Goal: Transaction & Acquisition: Purchase product/service

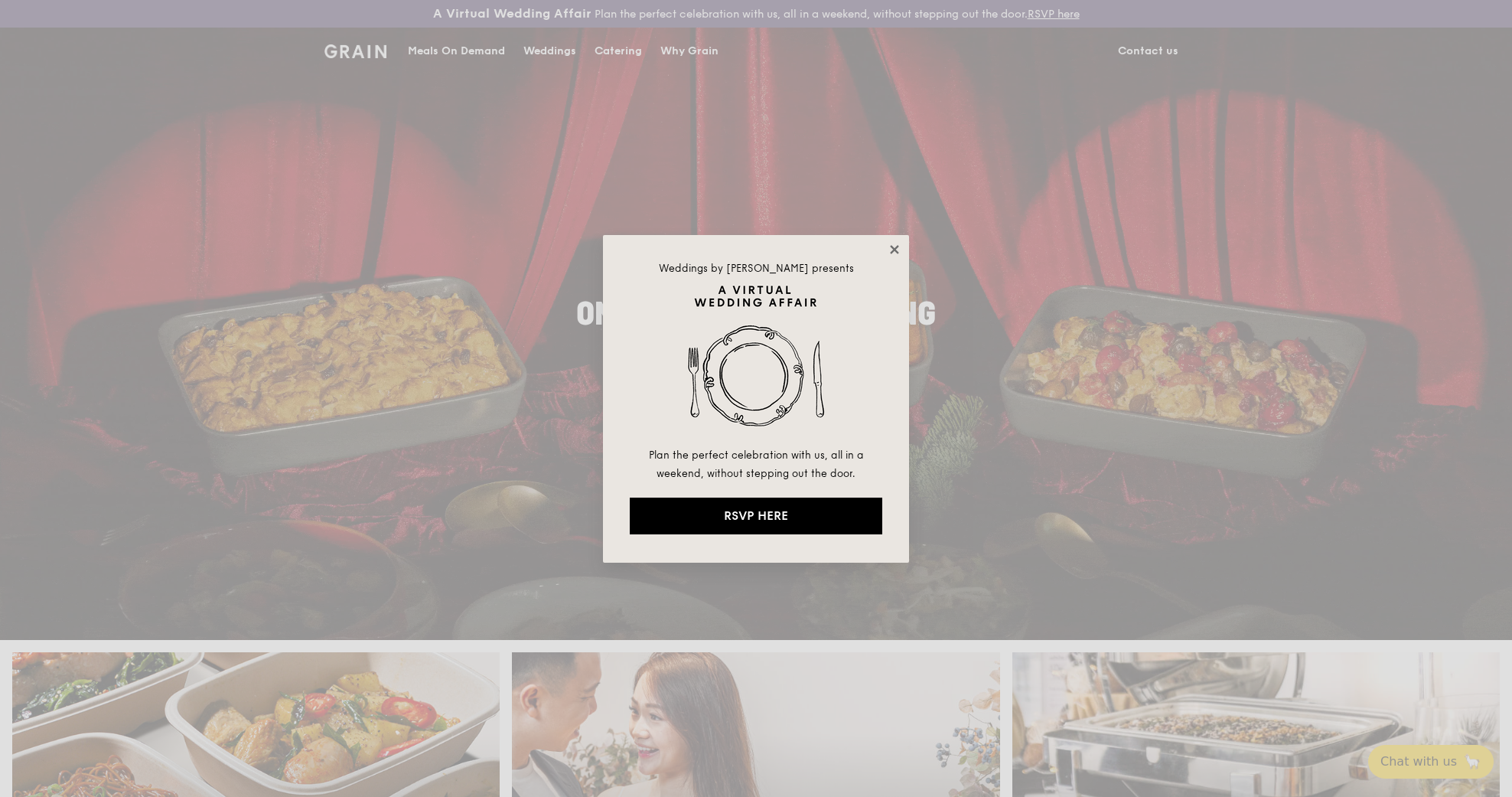
click at [892, 248] on icon at bounding box center [895, 249] width 9 height 9
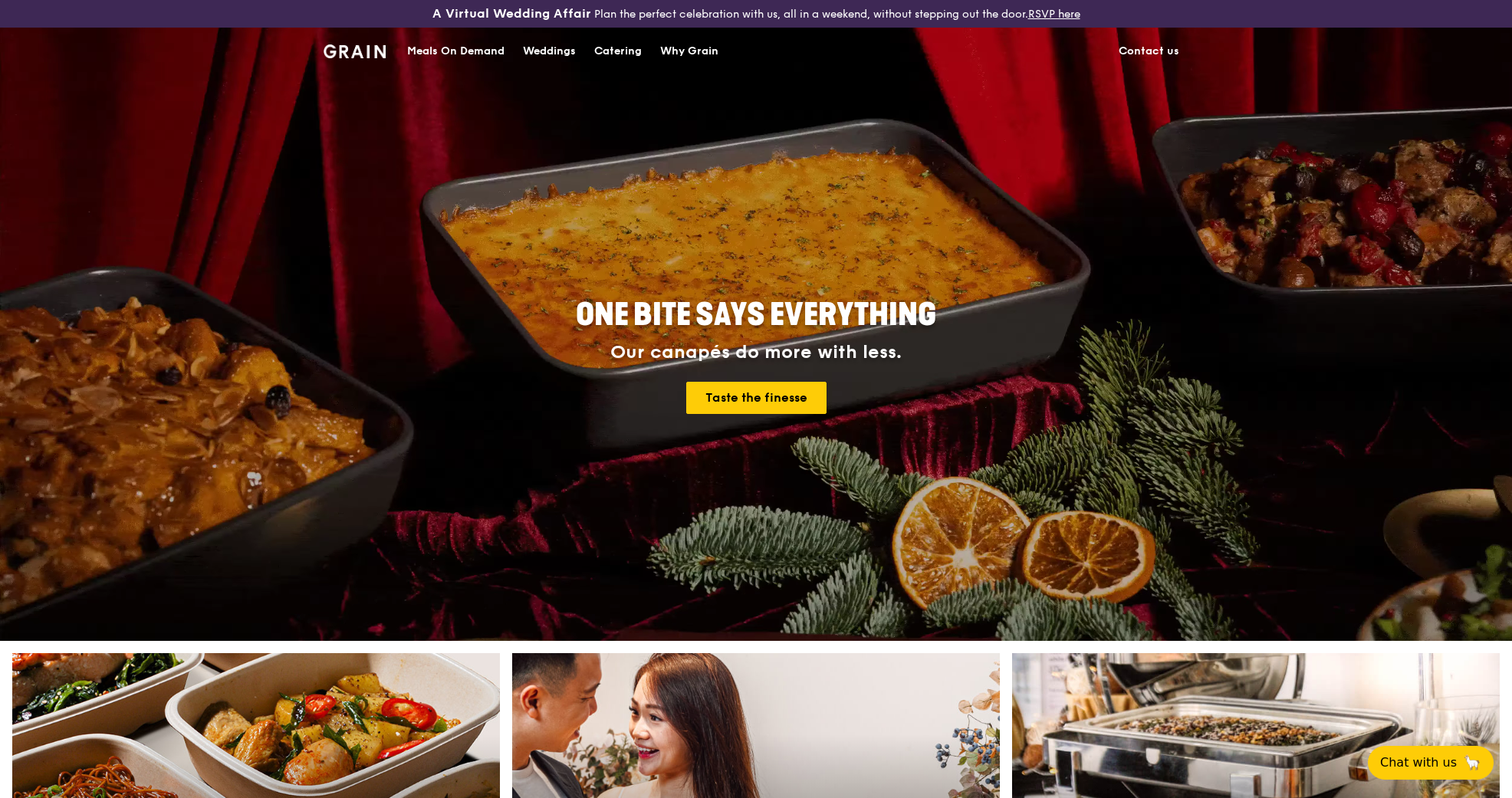
click at [445, 49] on div "Meals On Demand" at bounding box center [456, 51] width 97 height 46
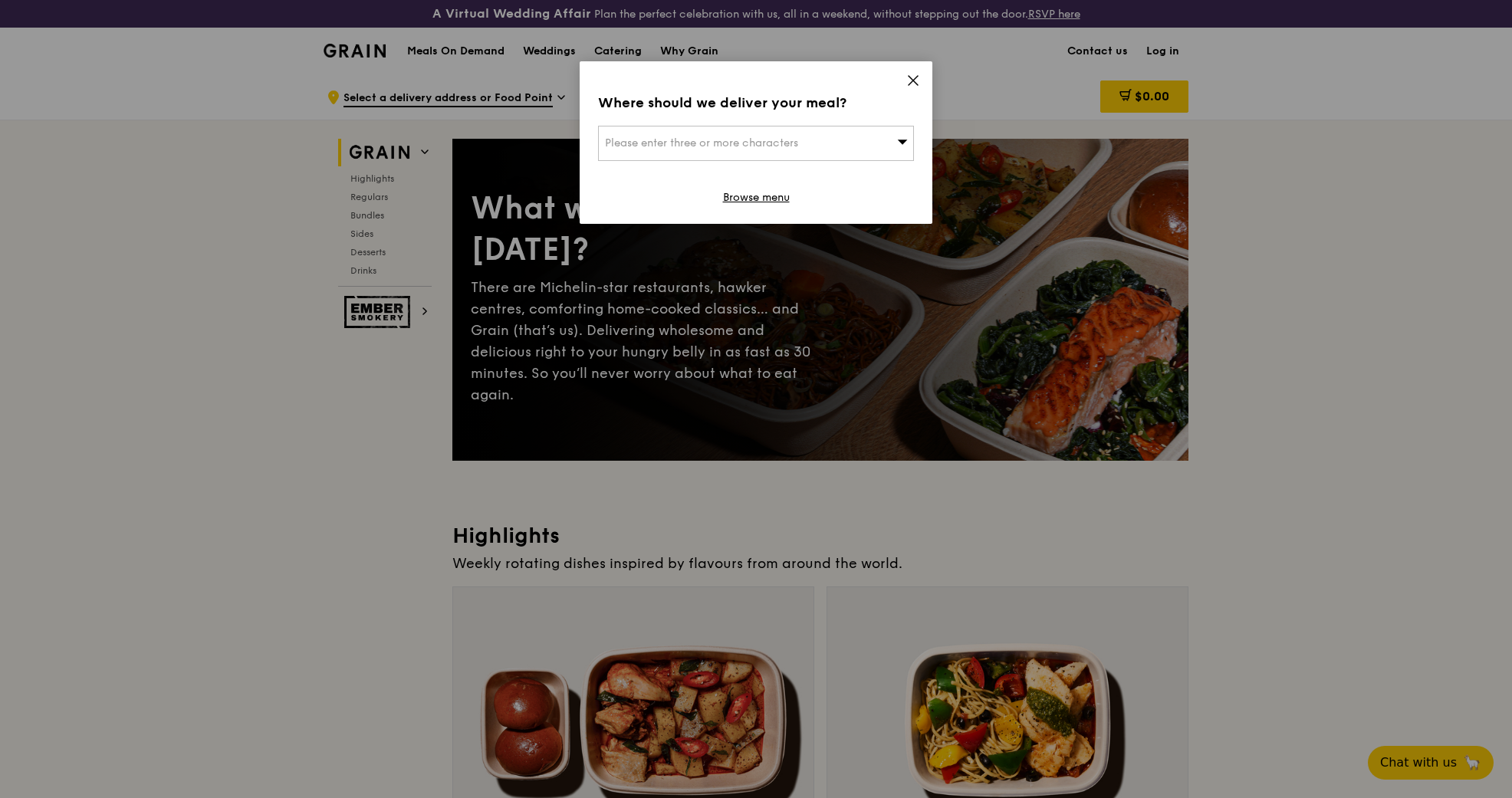
click at [911, 82] on icon at bounding box center [913, 80] width 9 height 9
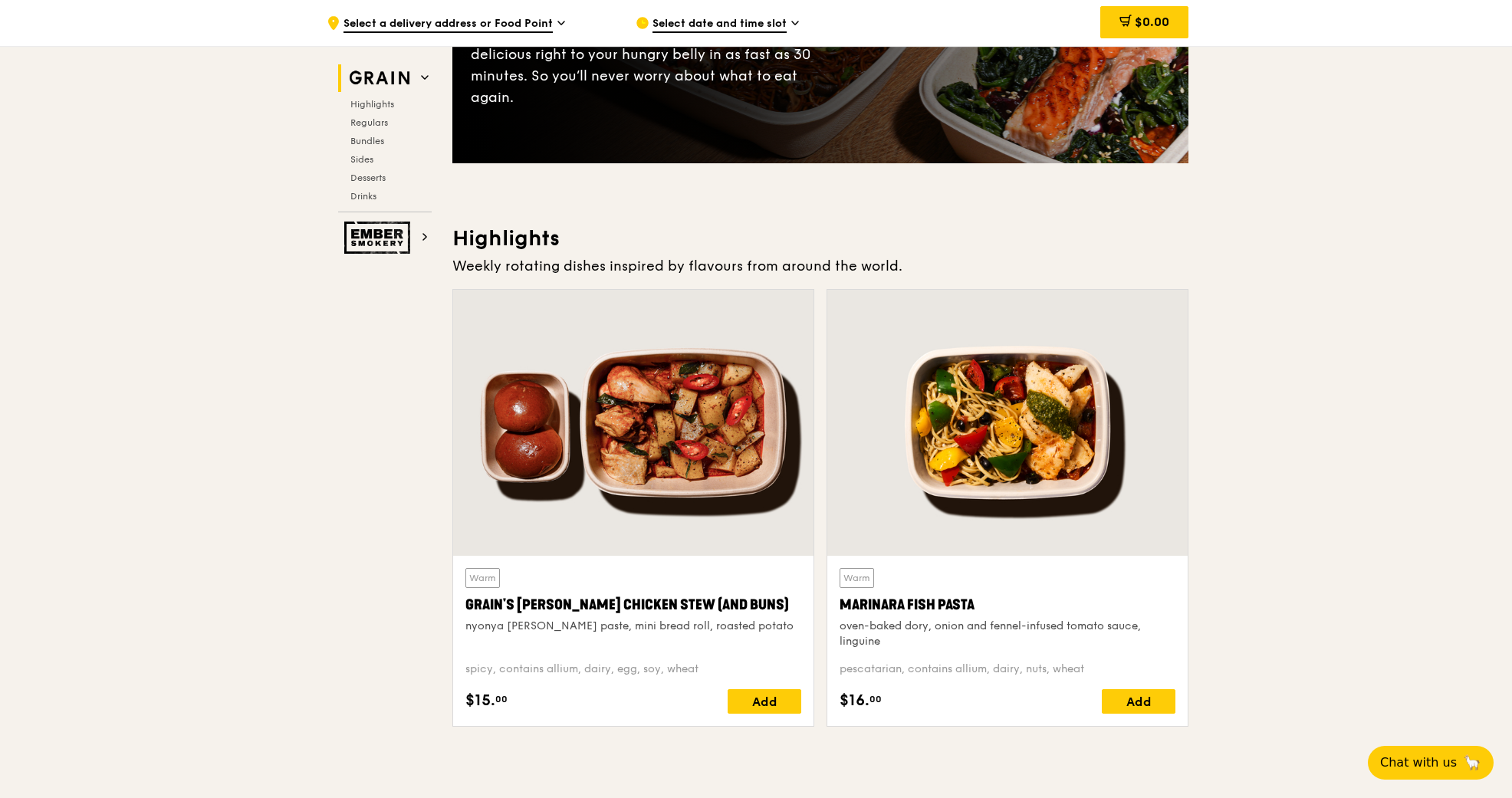
click at [740, 315] on div "Highlights Weekly rotating dishes inspired by flavours from around the world. W…" at bounding box center [819, 482] width 736 height 514
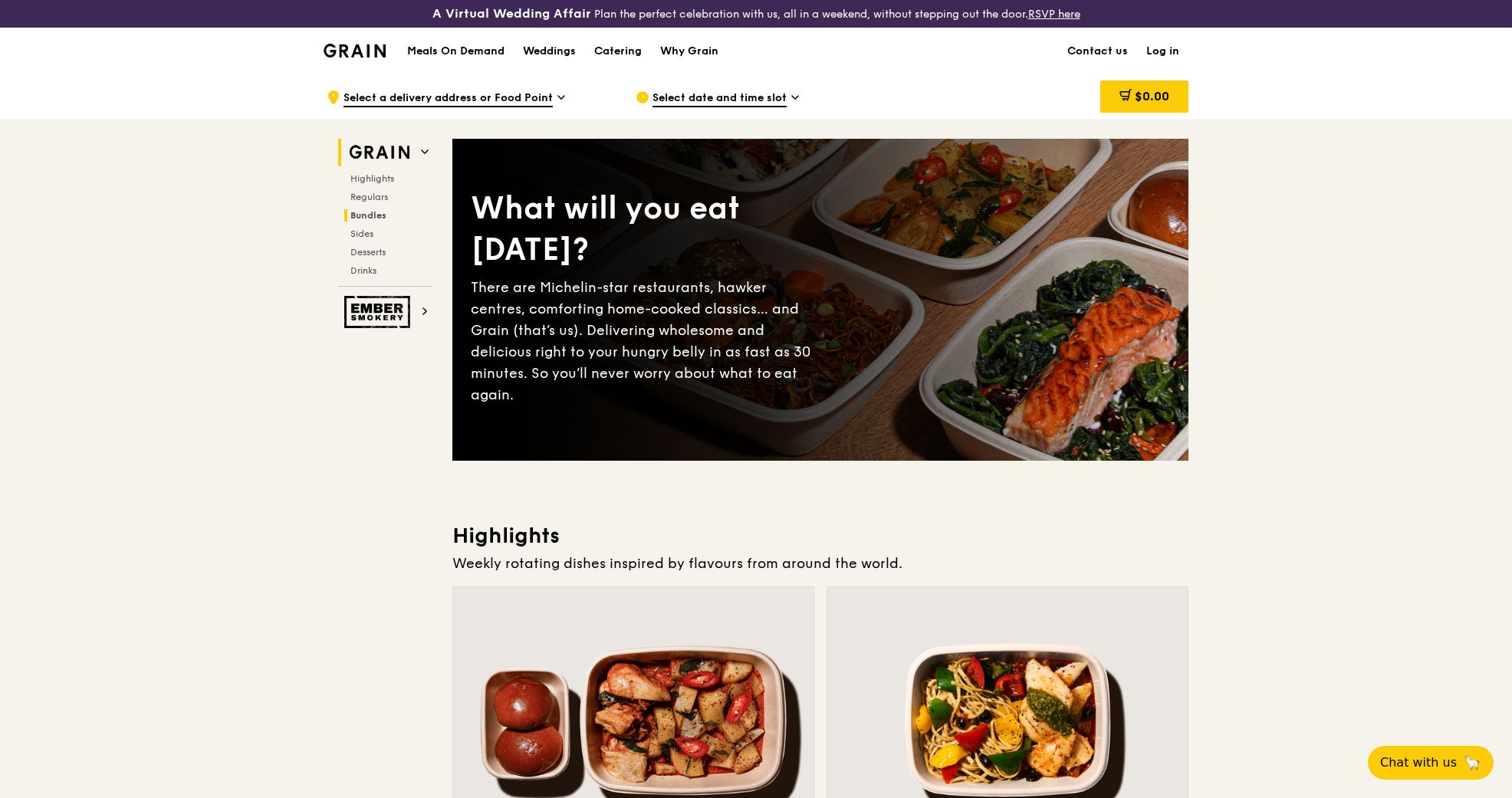
click at [363, 210] on span "Bundles" at bounding box center [368, 215] width 36 height 11
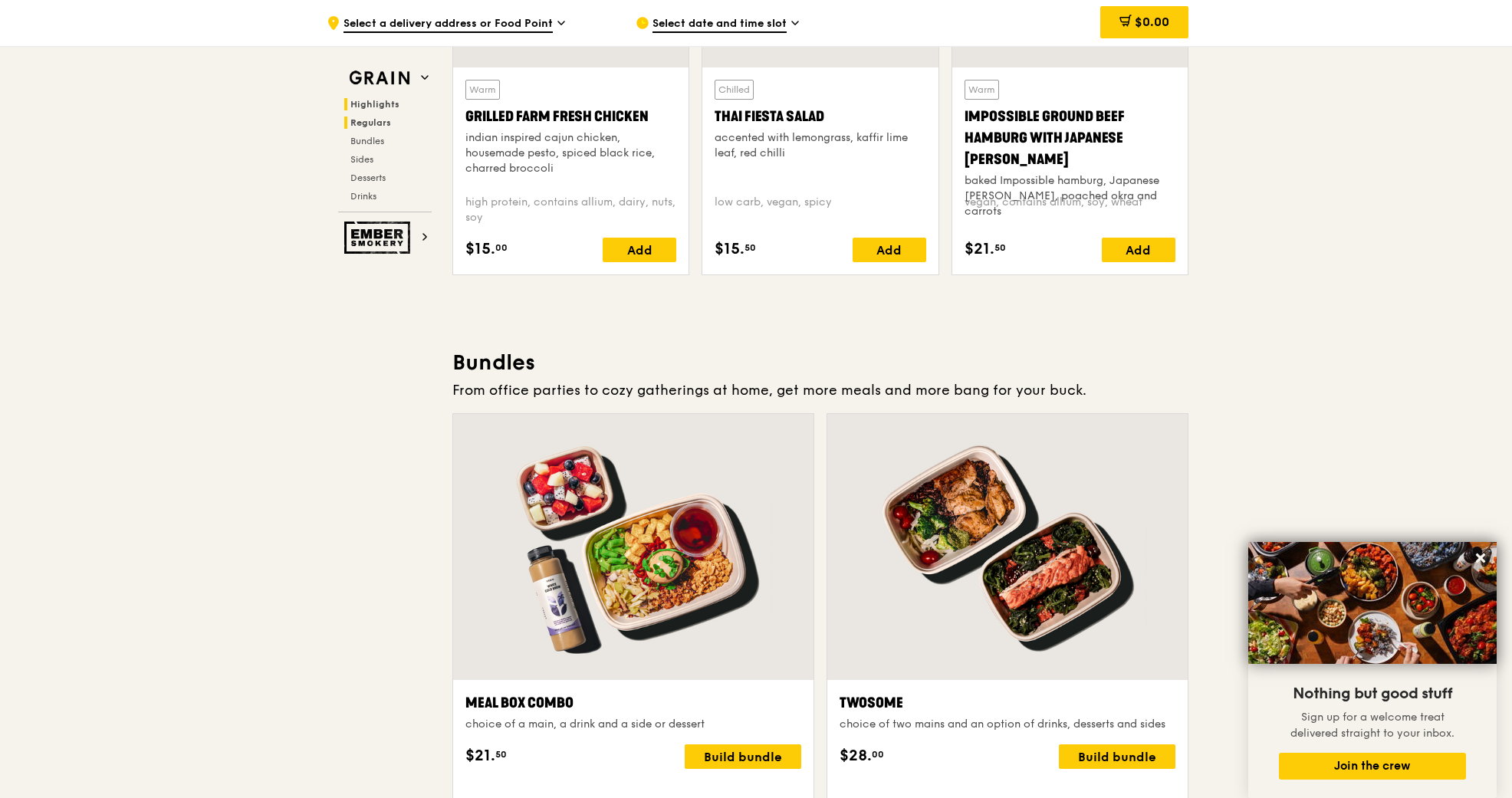
scroll to position [1947, 1]
click at [376, 104] on span "Highlights" at bounding box center [375, 104] width 49 height 11
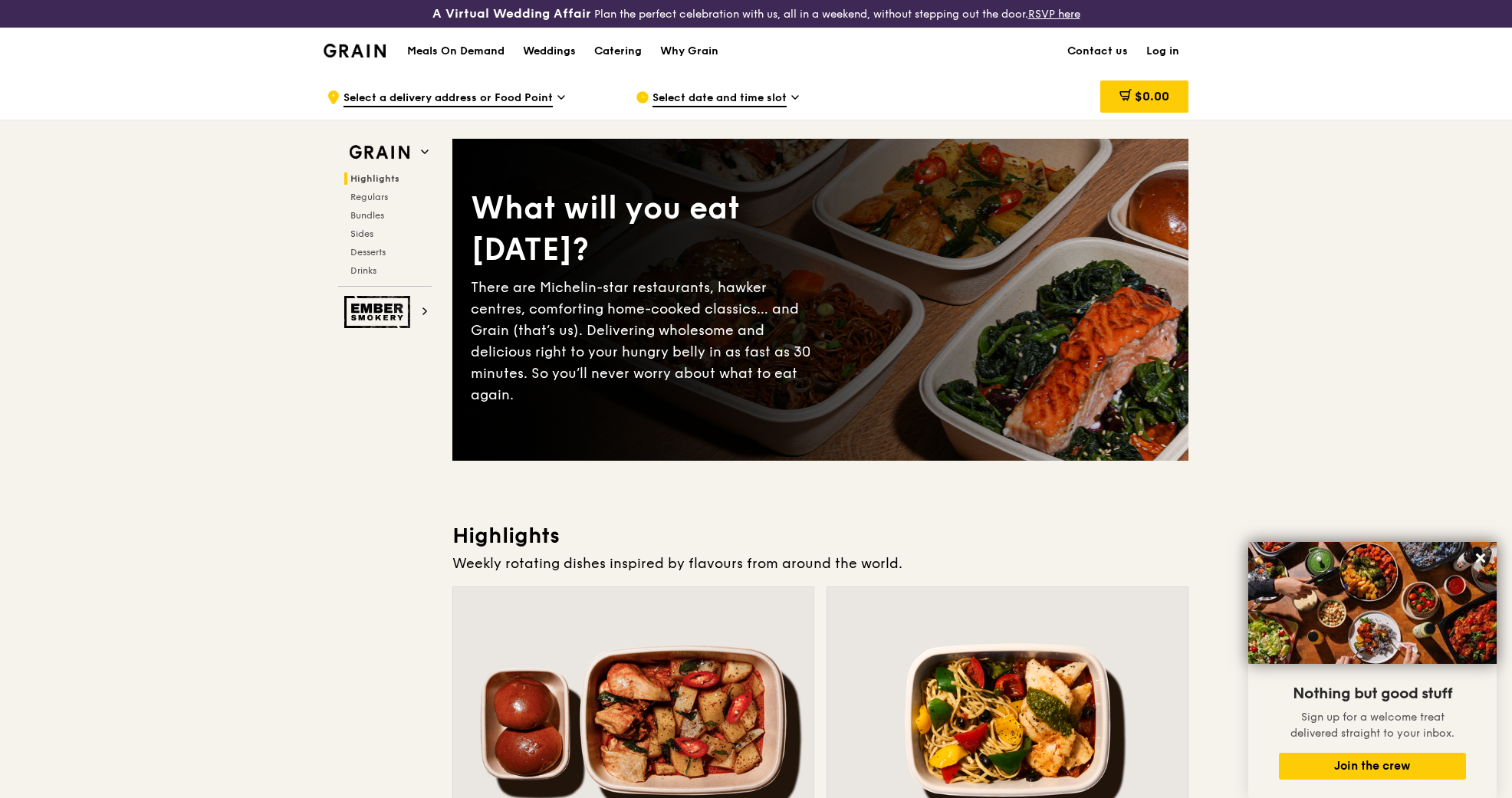
scroll to position [0, 0]
click at [359, 50] on img at bounding box center [354, 51] width 62 height 14
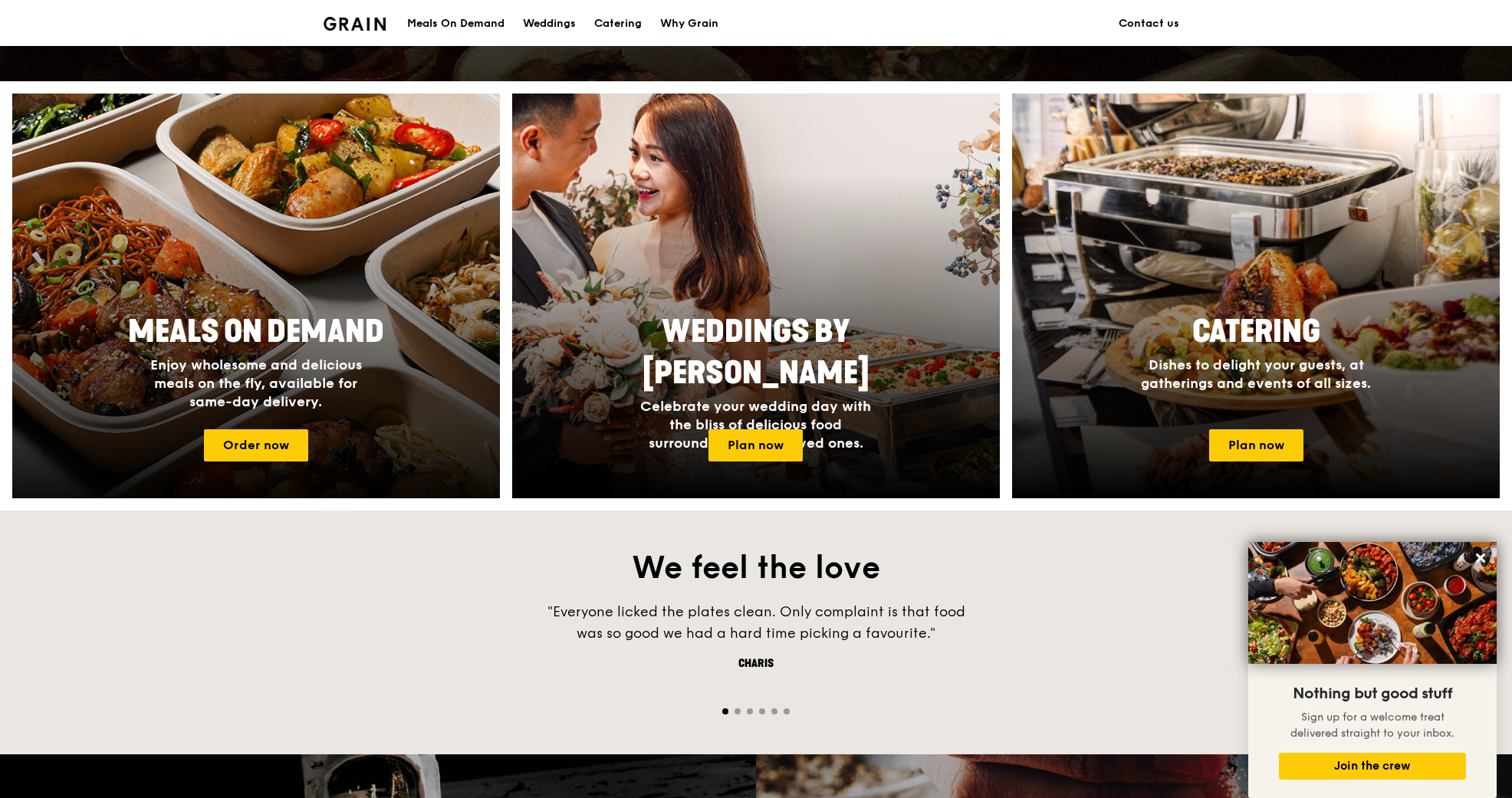
scroll to position [562, 0]
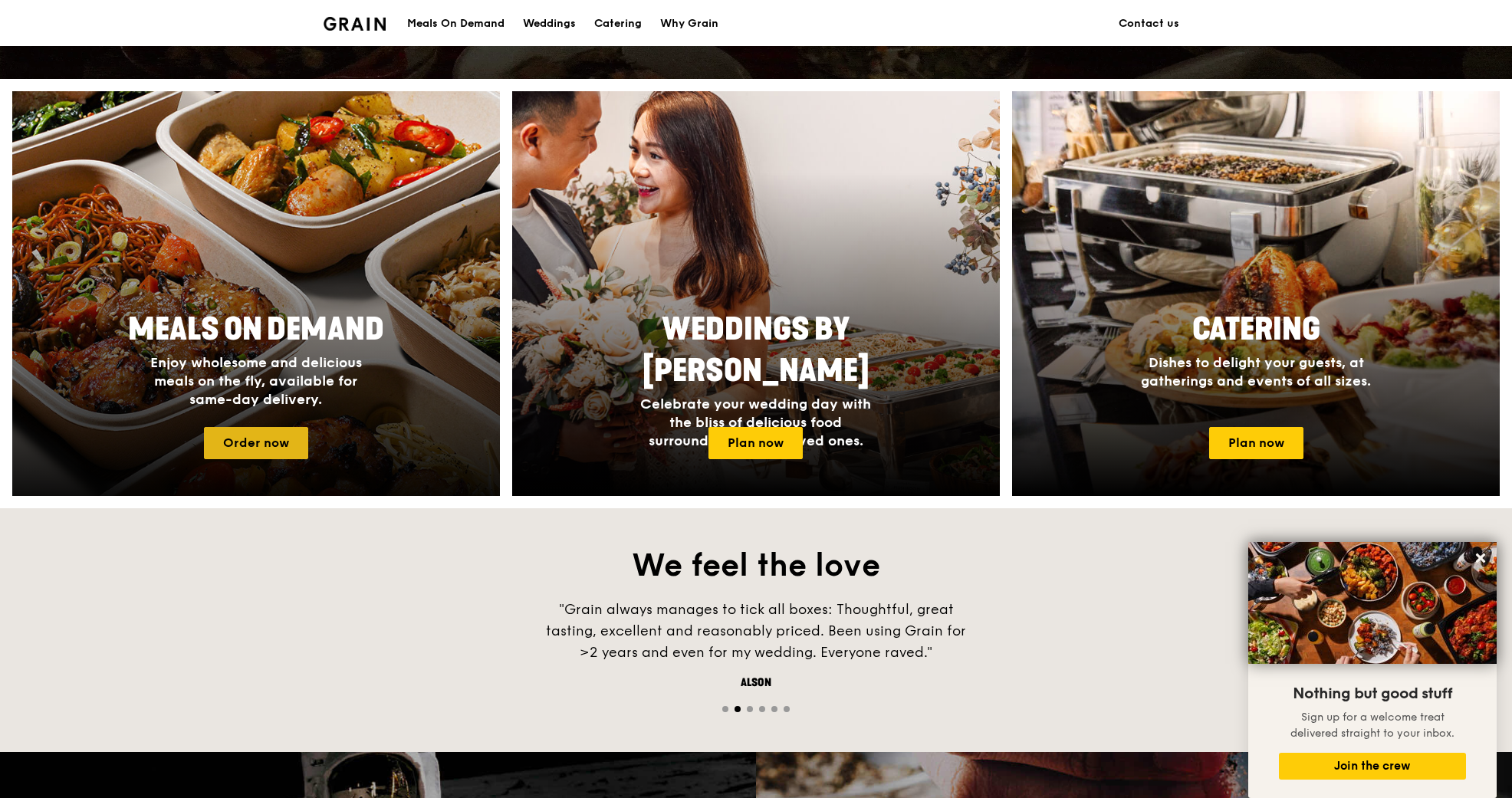
click at [273, 439] on link "Order now" at bounding box center [256, 443] width 104 height 33
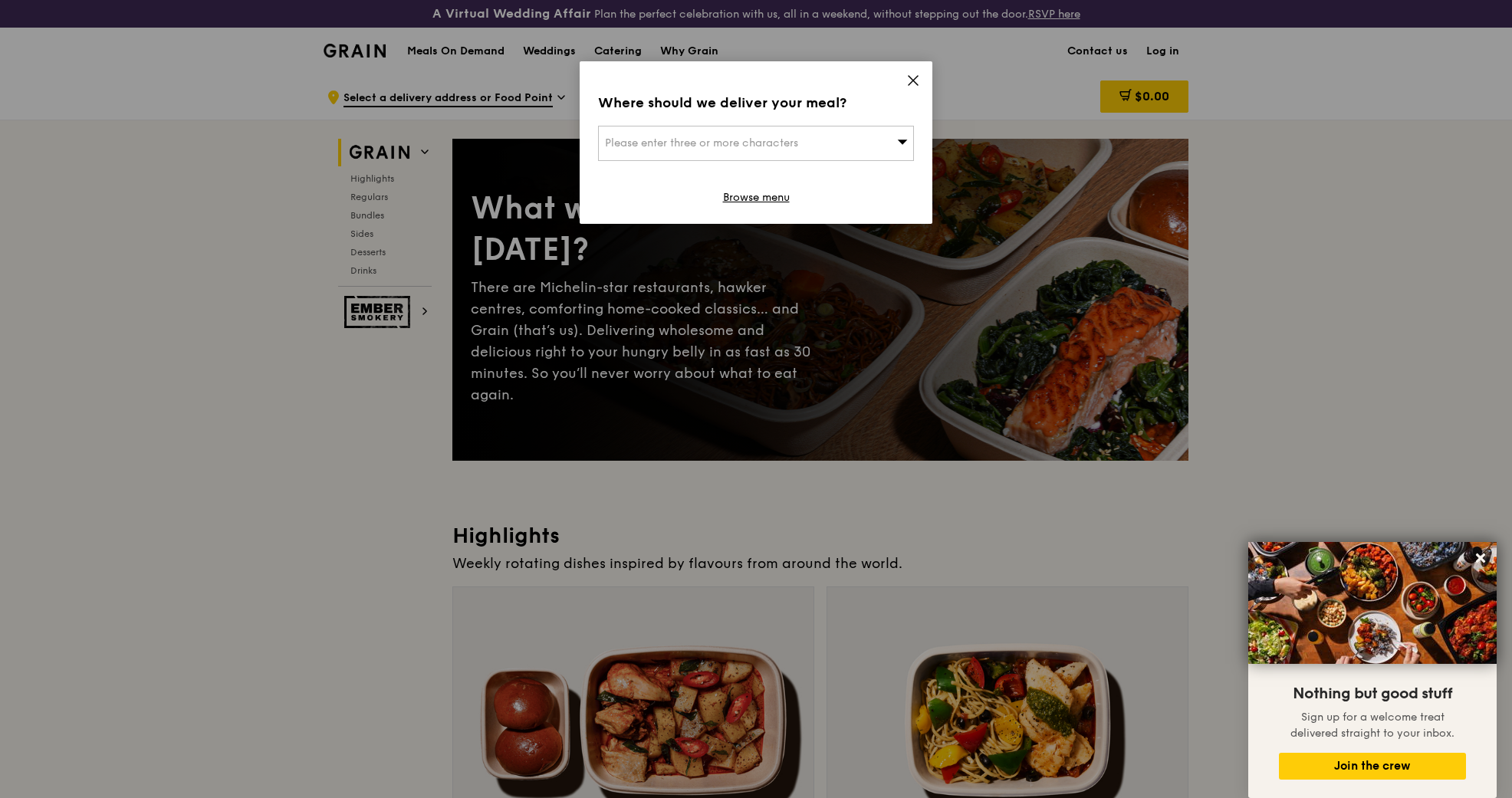
click at [862, 142] on div "Please enter three or more characters" at bounding box center [756, 144] width 315 height 35
click at [914, 80] on icon at bounding box center [913, 80] width 9 height 9
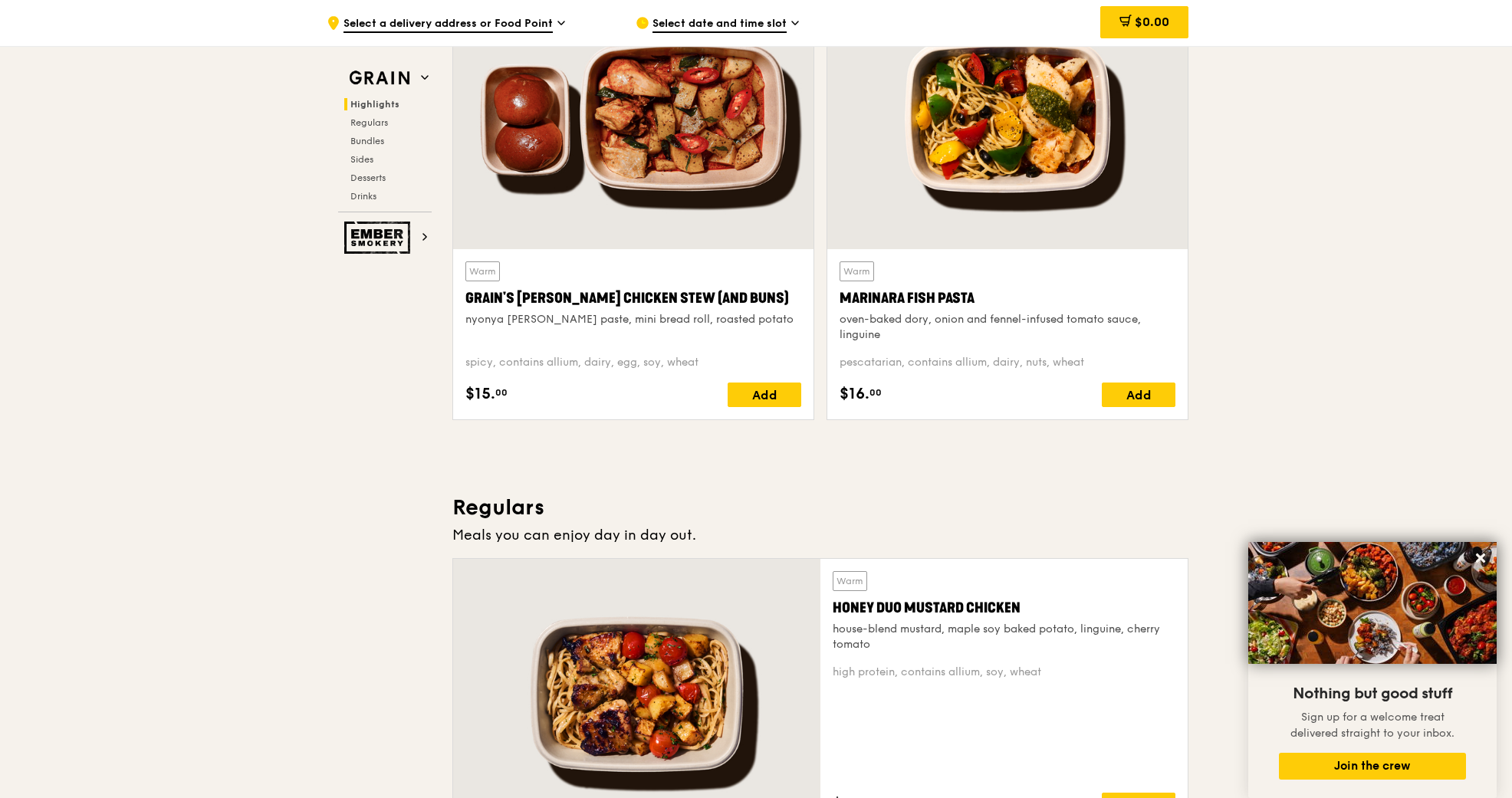
scroll to position [605, 0]
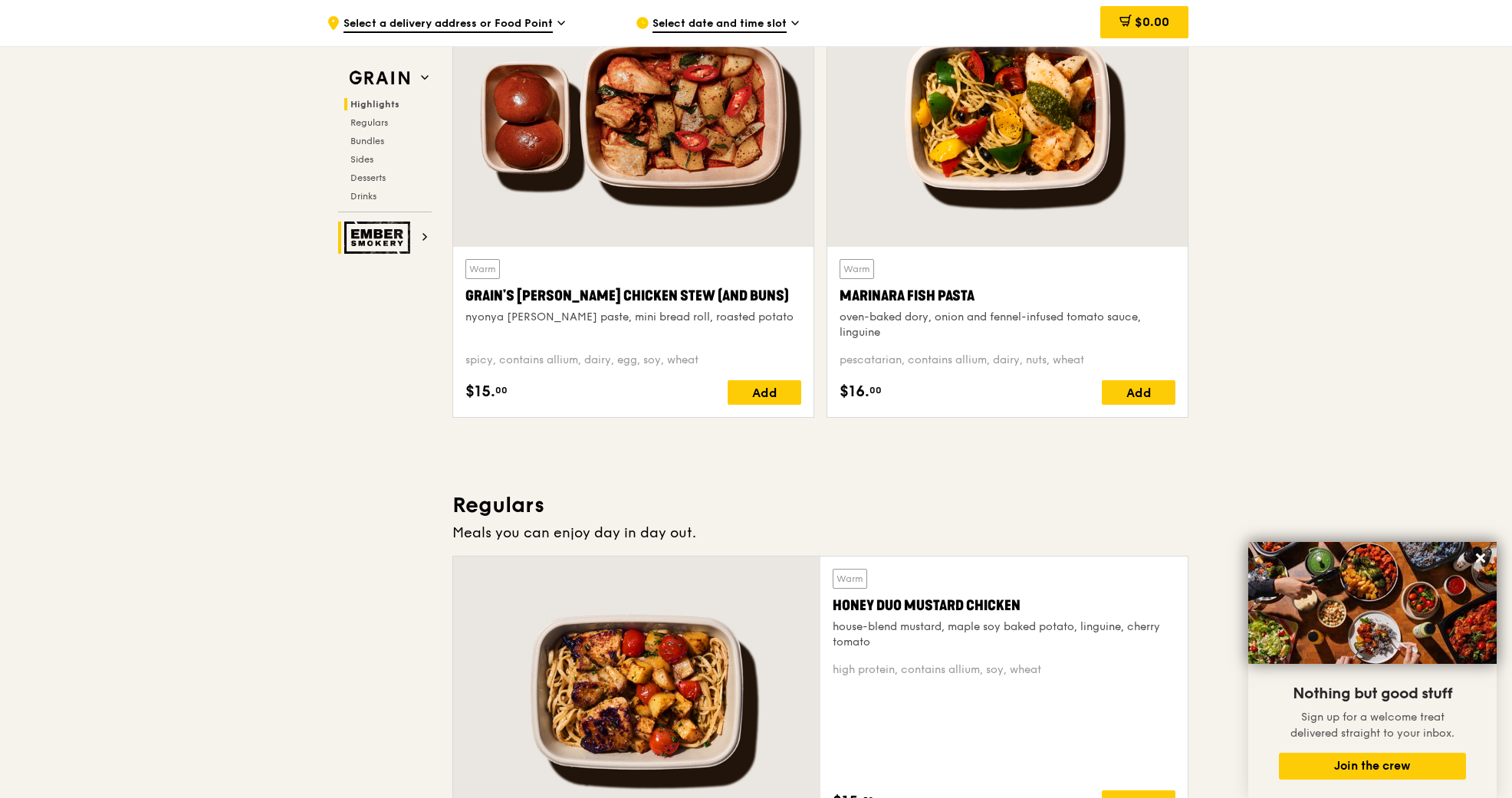
click at [394, 233] on img at bounding box center [380, 237] width 70 height 33
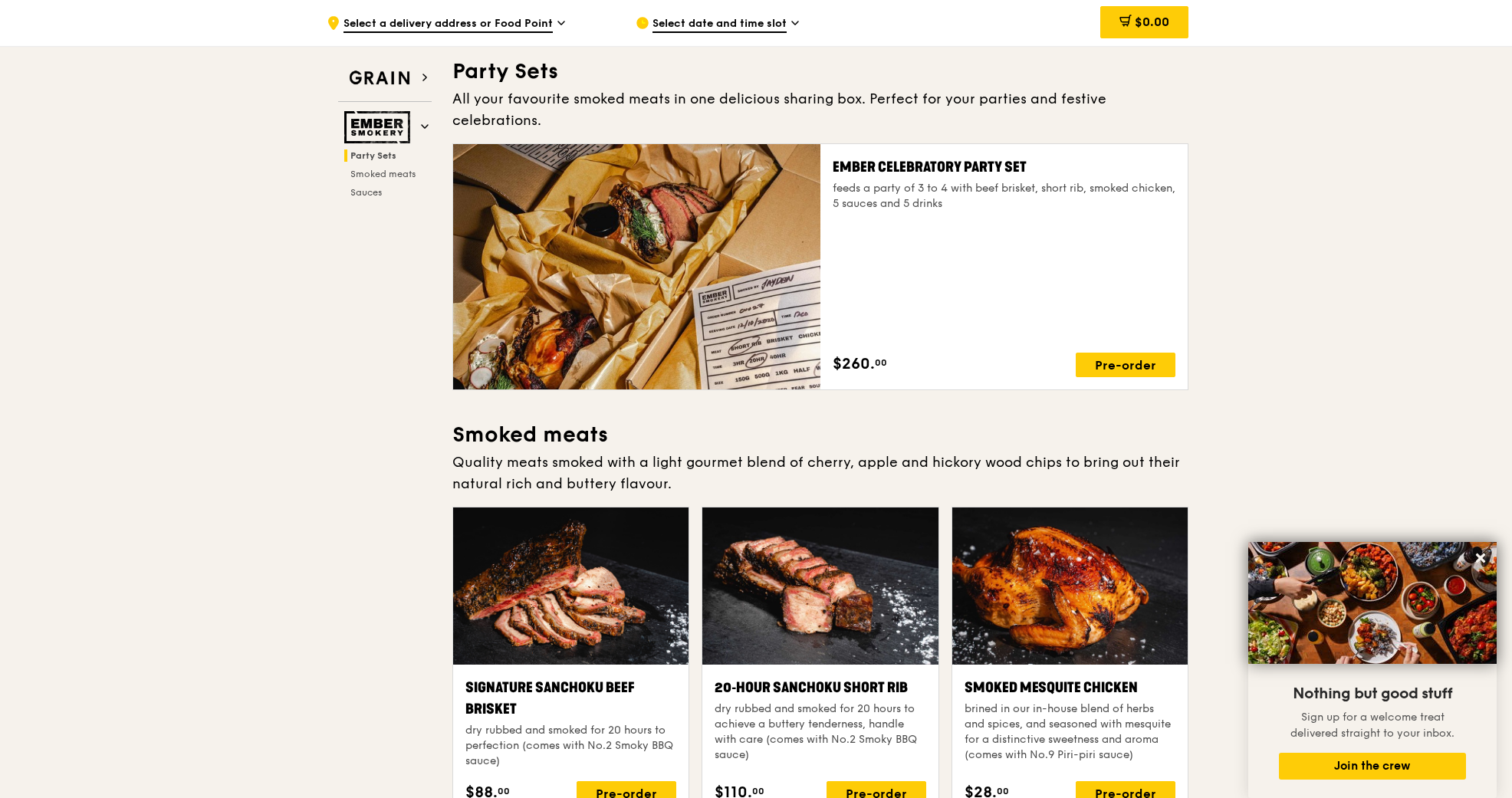
scroll to position [77, 0]
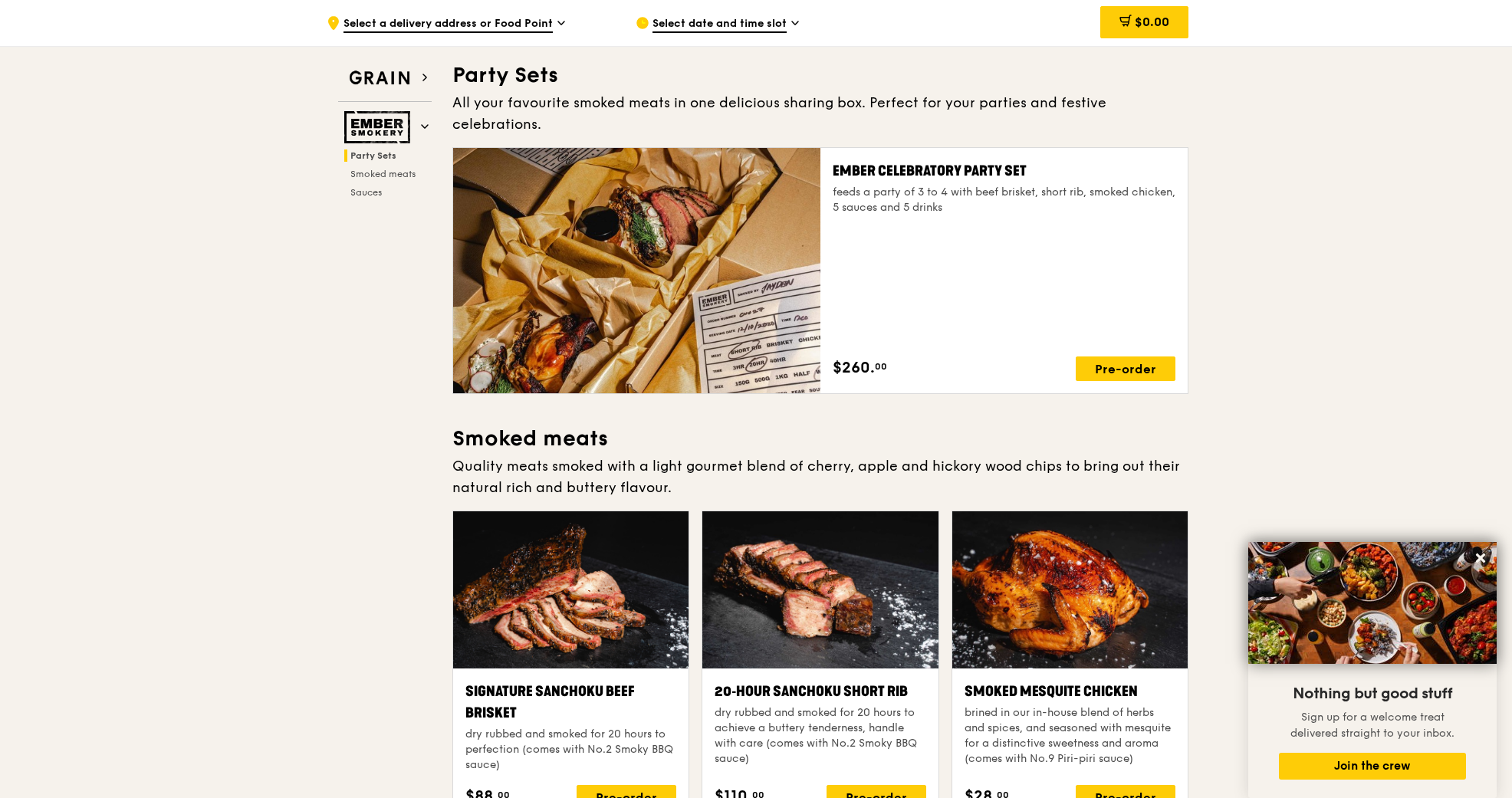
click at [509, 25] on span "Select a delivery address or Food Point" at bounding box center [448, 24] width 210 height 17
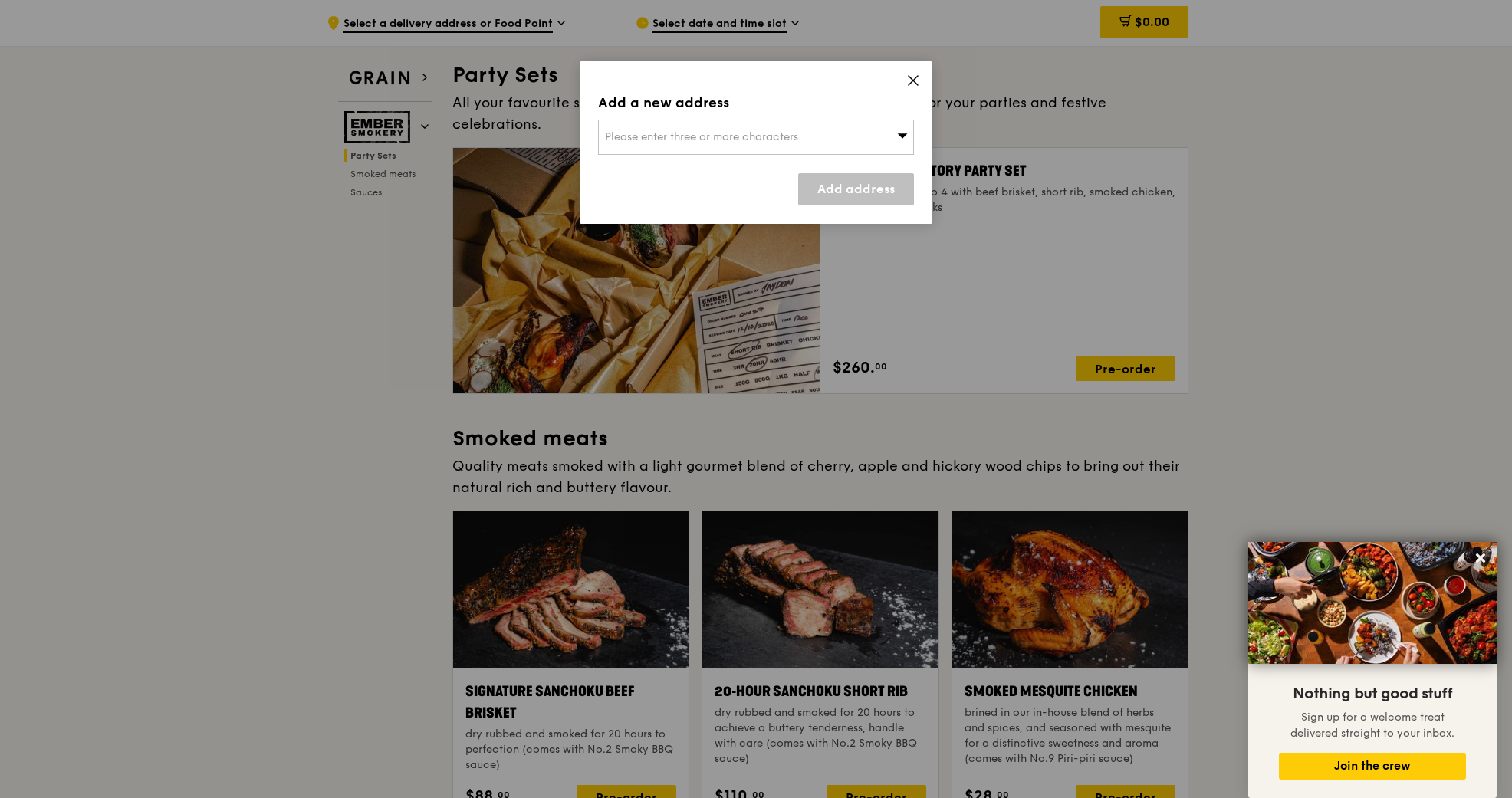
click at [748, 144] on div "Please enter three or more characters" at bounding box center [756, 137] width 315 height 35
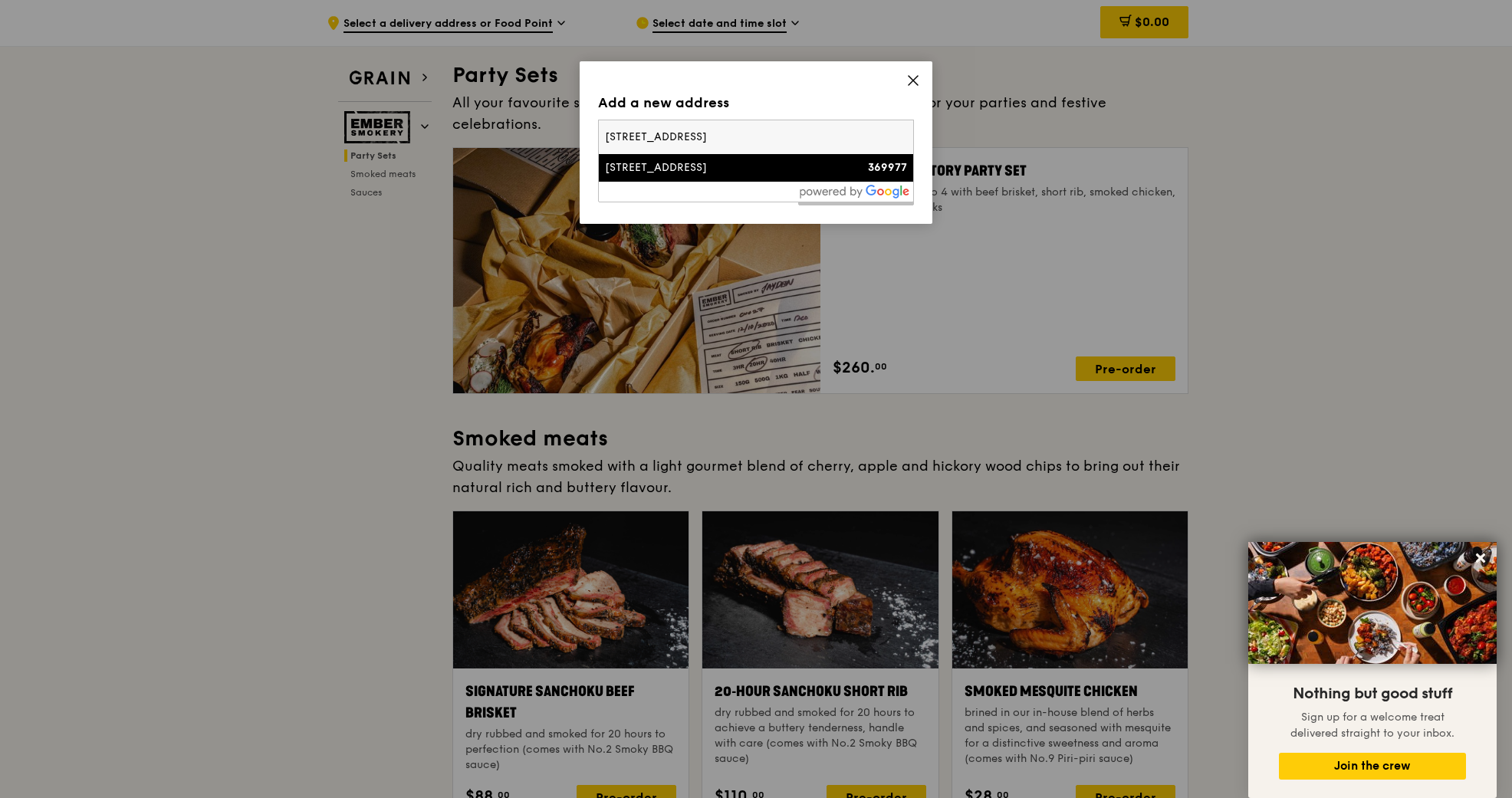
type input "[STREET_ADDRESS]"
click at [714, 172] on div "[STREET_ADDRESS]" at bounding box center [718, 167] width 227 height 15
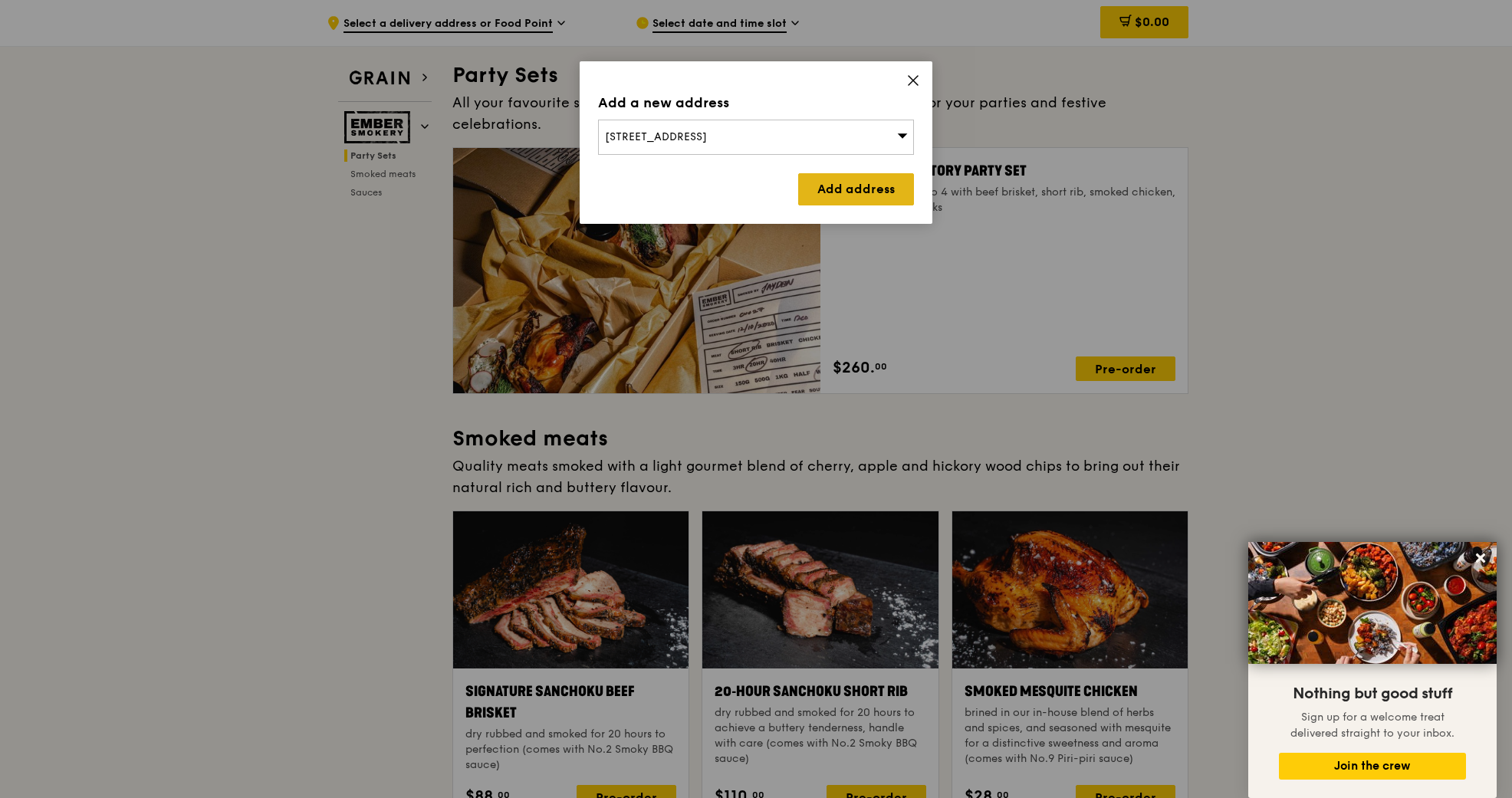
click at [871, 184] on link "Add address" at bounding box center [856, 189] width 115 height 33
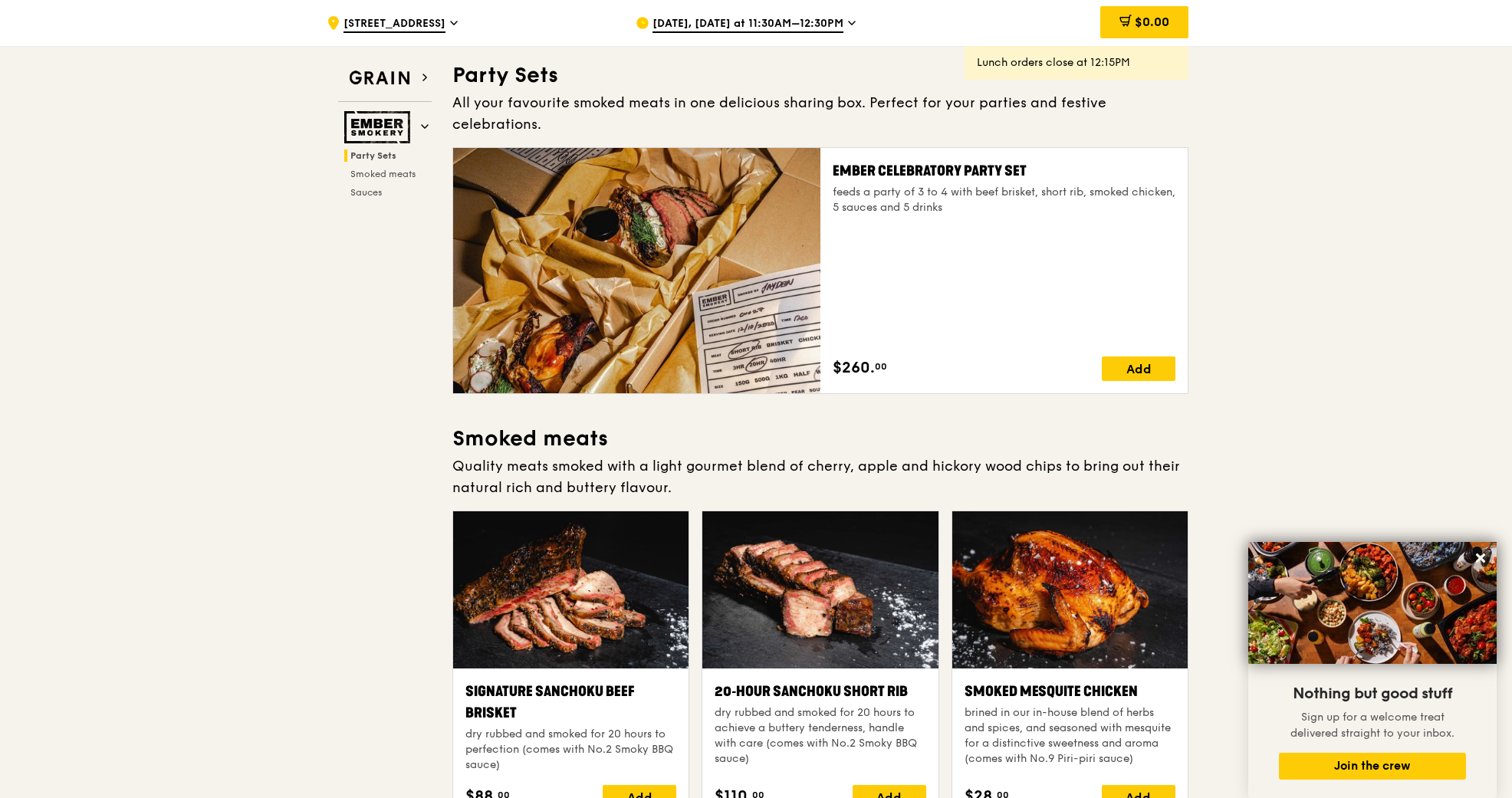
click at [746, 26] on span "[DATE], [DATE] at 11:30AM–12:30PM" at bounding box center [747, 24] width 191 height 17
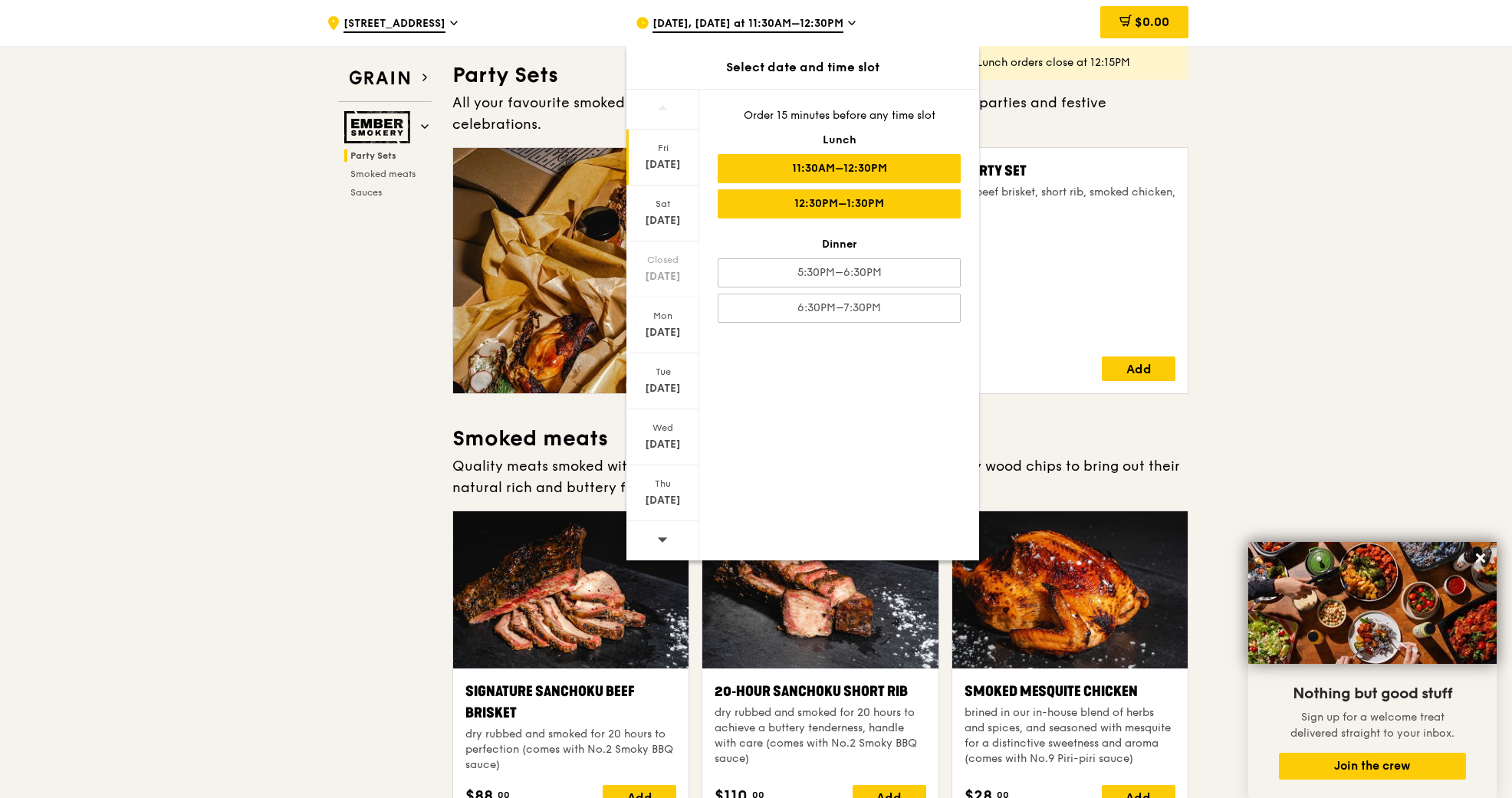
click at [876, 210] on div "12:30PM–1:30PM" at bounding box center [839, 203] width 243 height 29
click at [1019, 246] on div "Ember Celebratory Party Set feeds a party of 3 to 4 with beef brisket, short ri…" at bounding box center [1004, 270] width 343 height 221
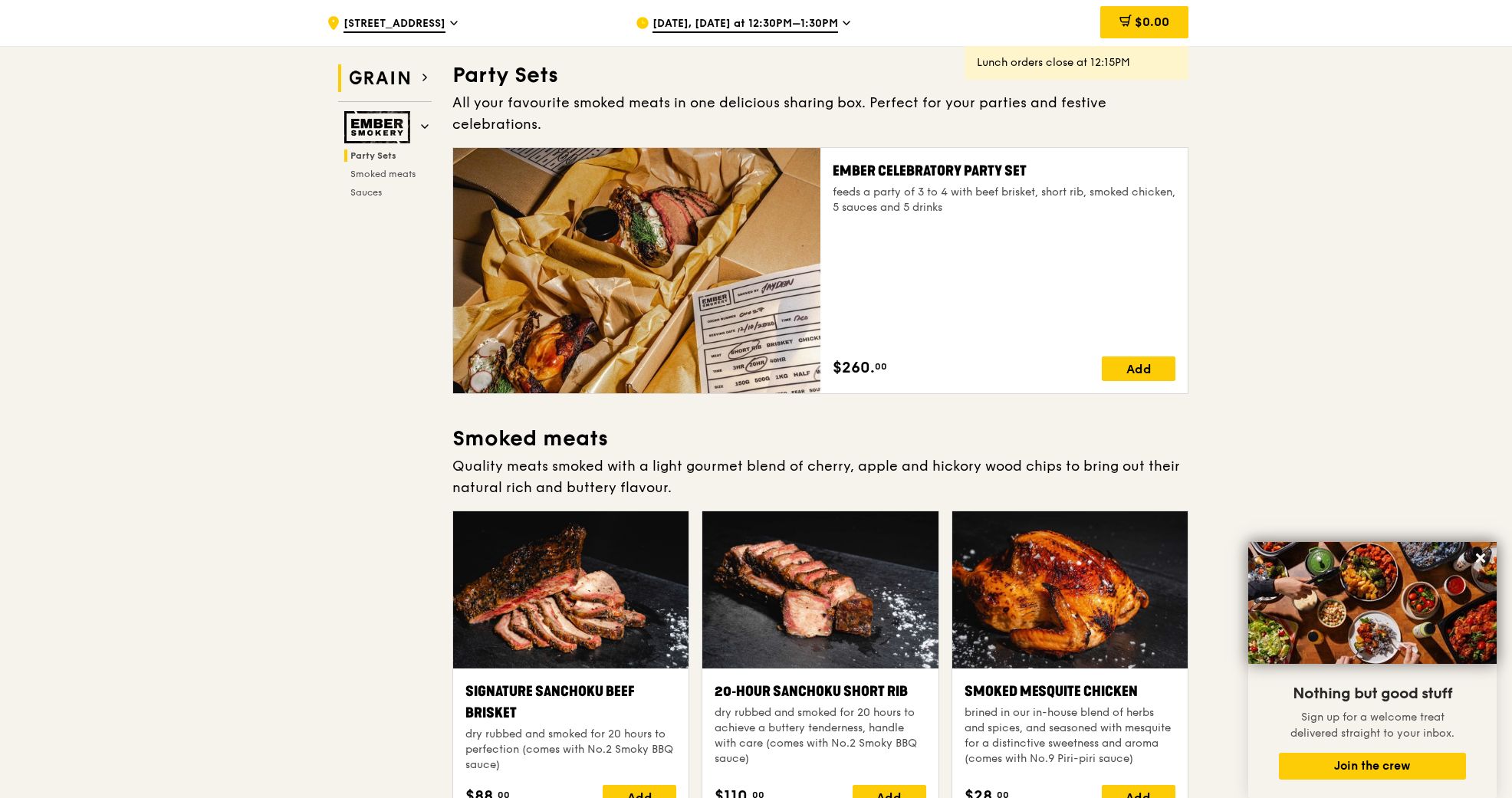
click at [394, 79] on img at bounding box center [380, 78] width 70 height 27
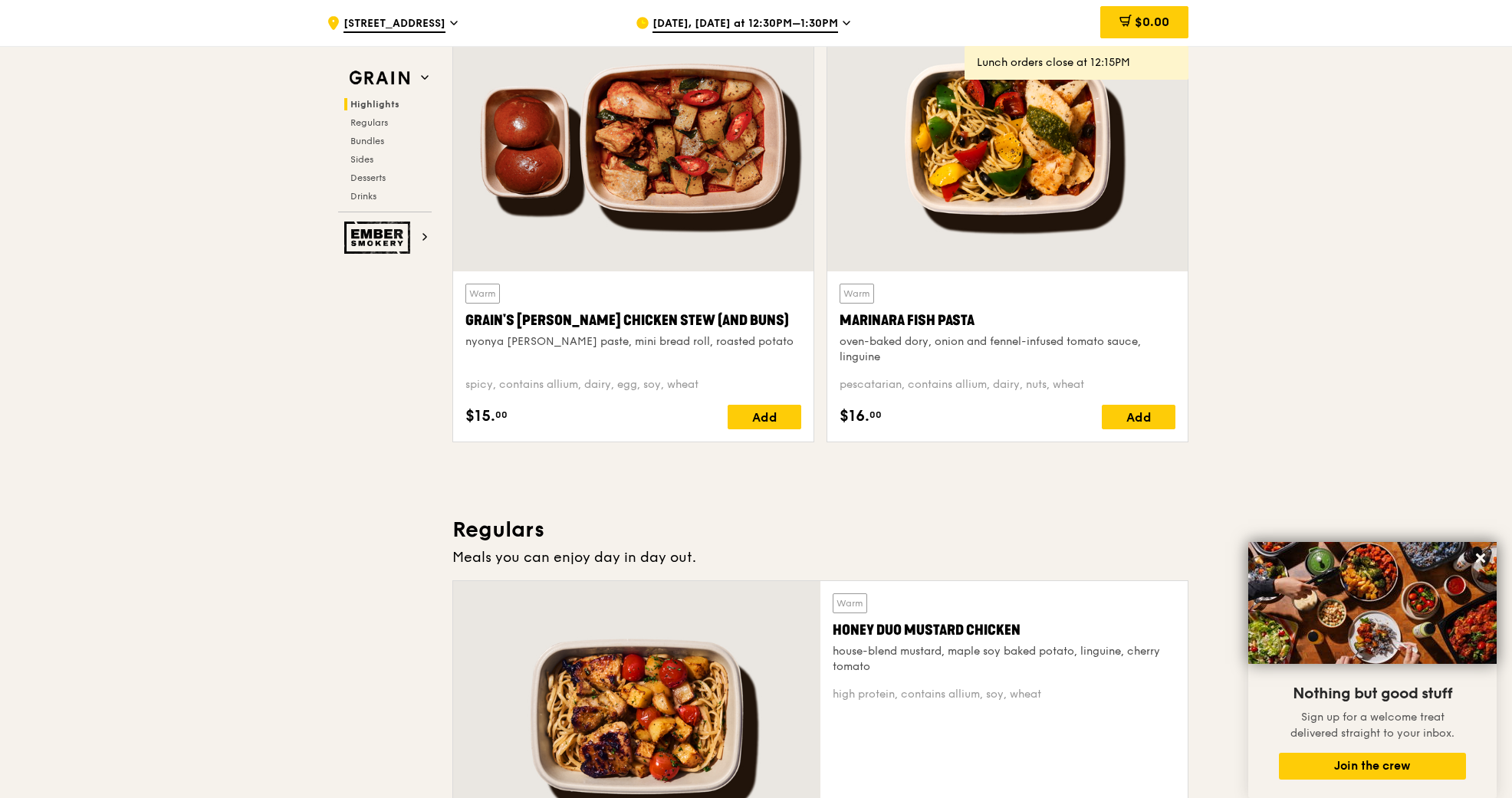
scroll to position [582, 0]
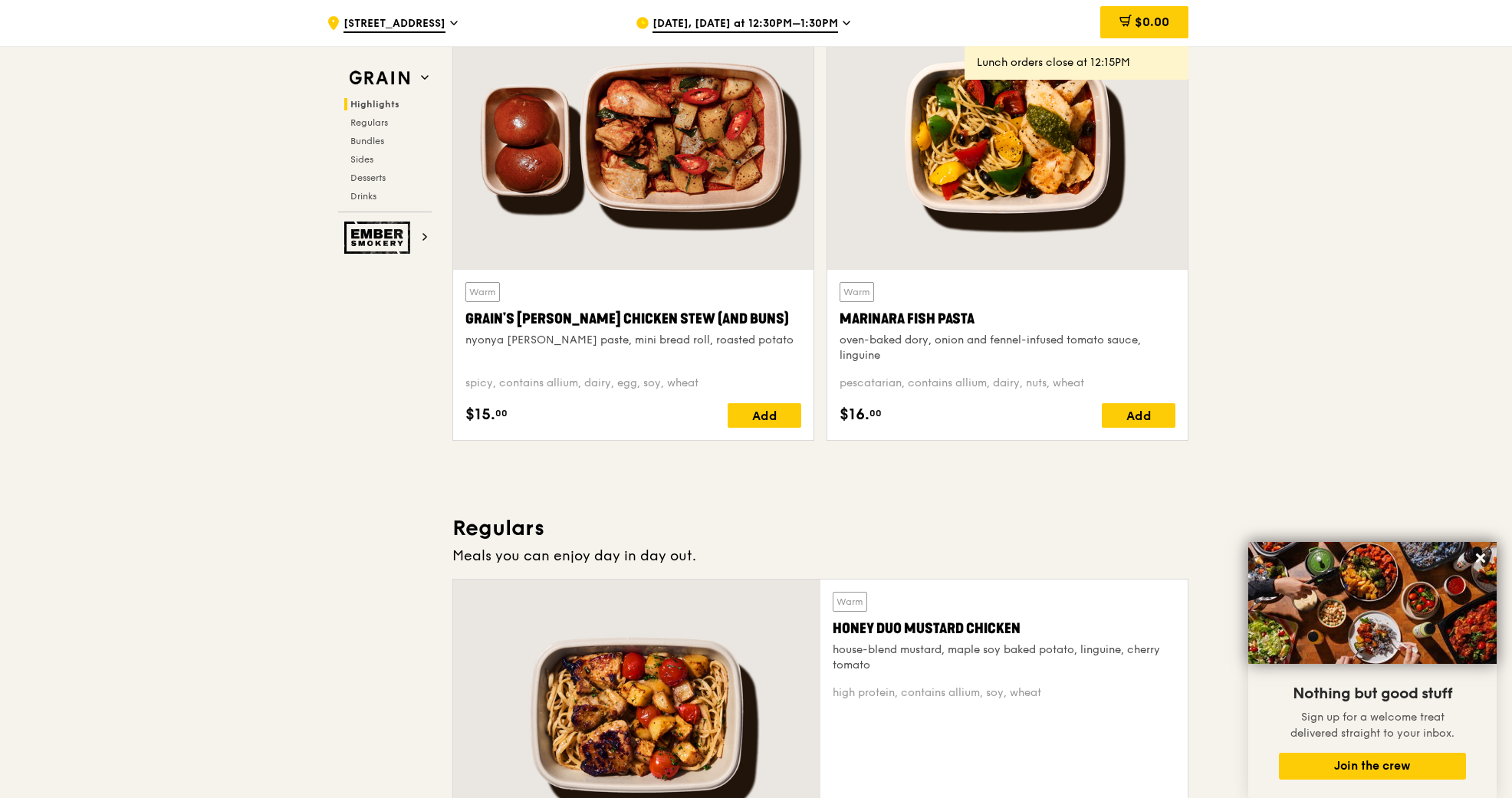
drag, startPoint x: 427, startPoint y: 449, endPoint x: 437, endPoint y: 542, distance: 93.5
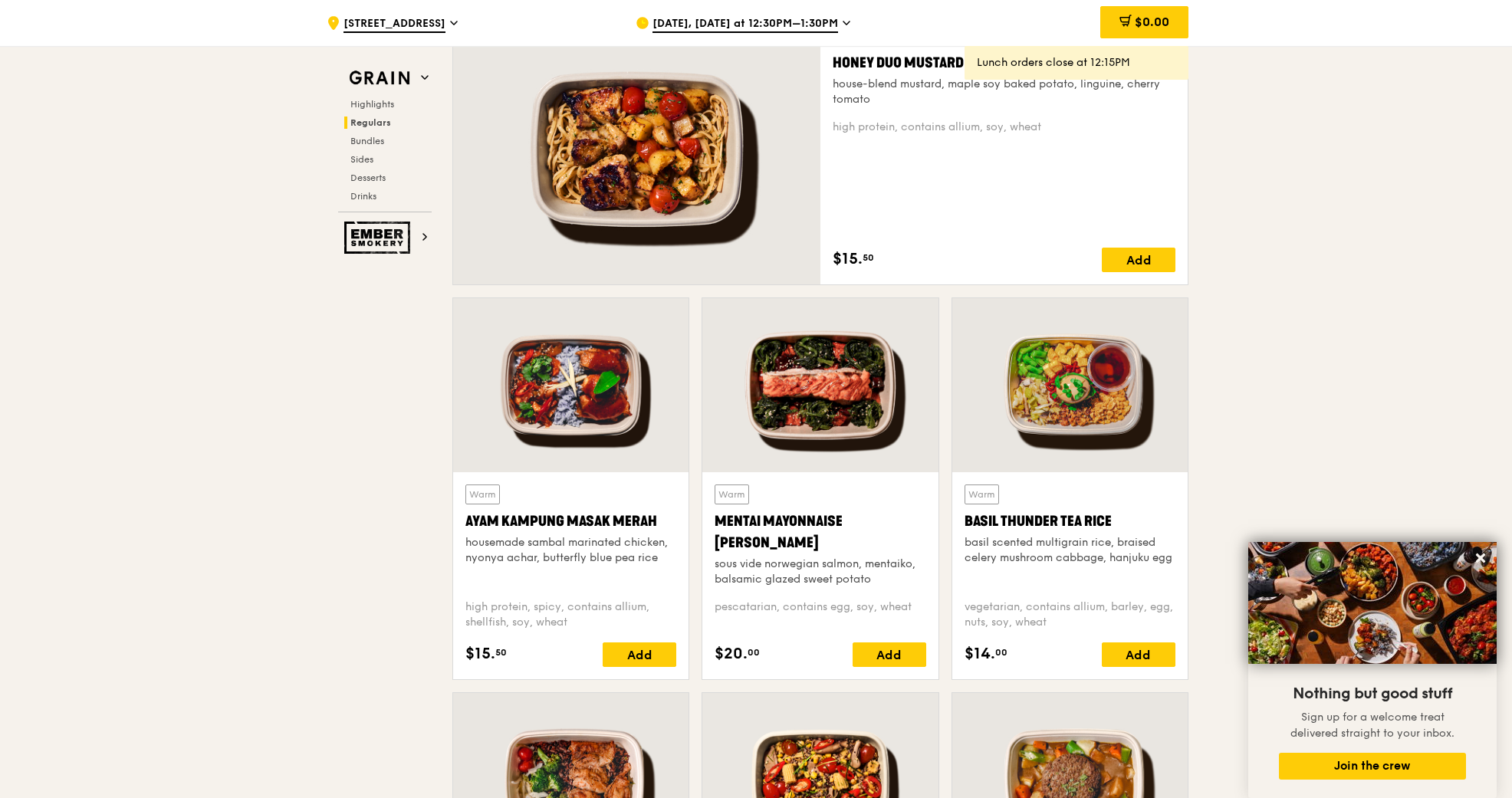
scroll to position [1158, 0]
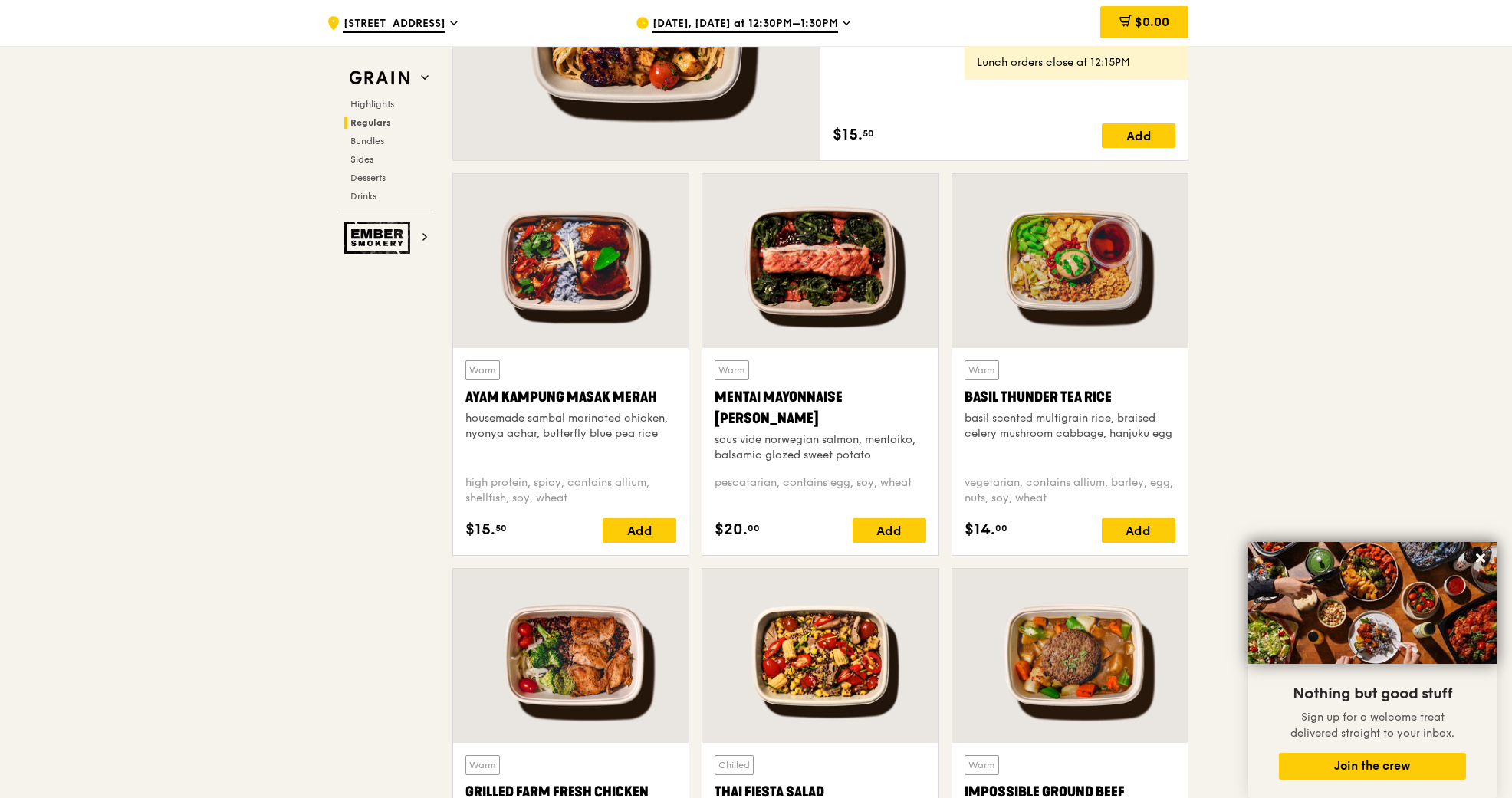
drag, startPoint x: 416, startPoint y: 625, endPoint x: 417, endPoint y: 641, distance: 16.0
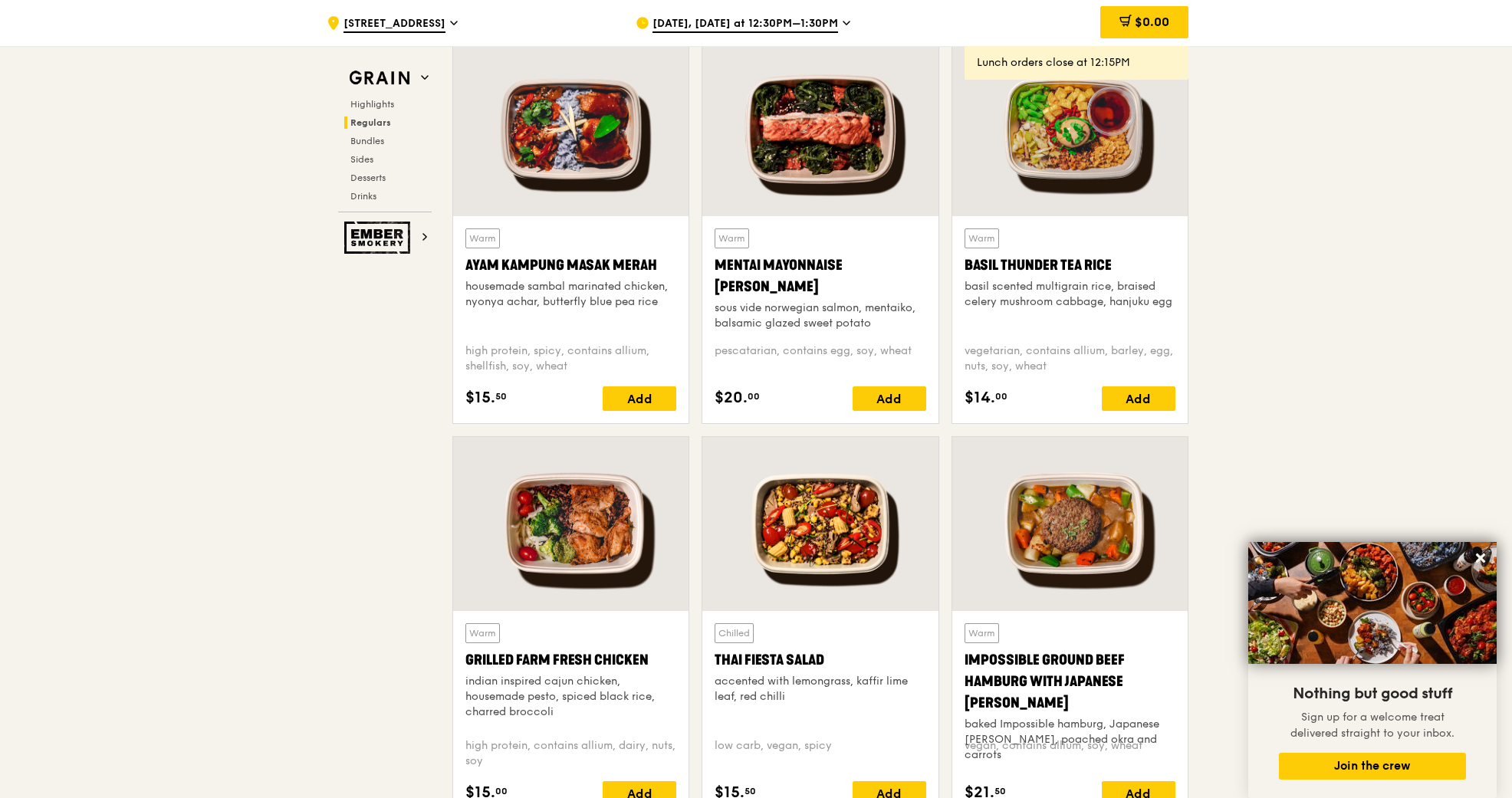
scroll to position [1410, 0]
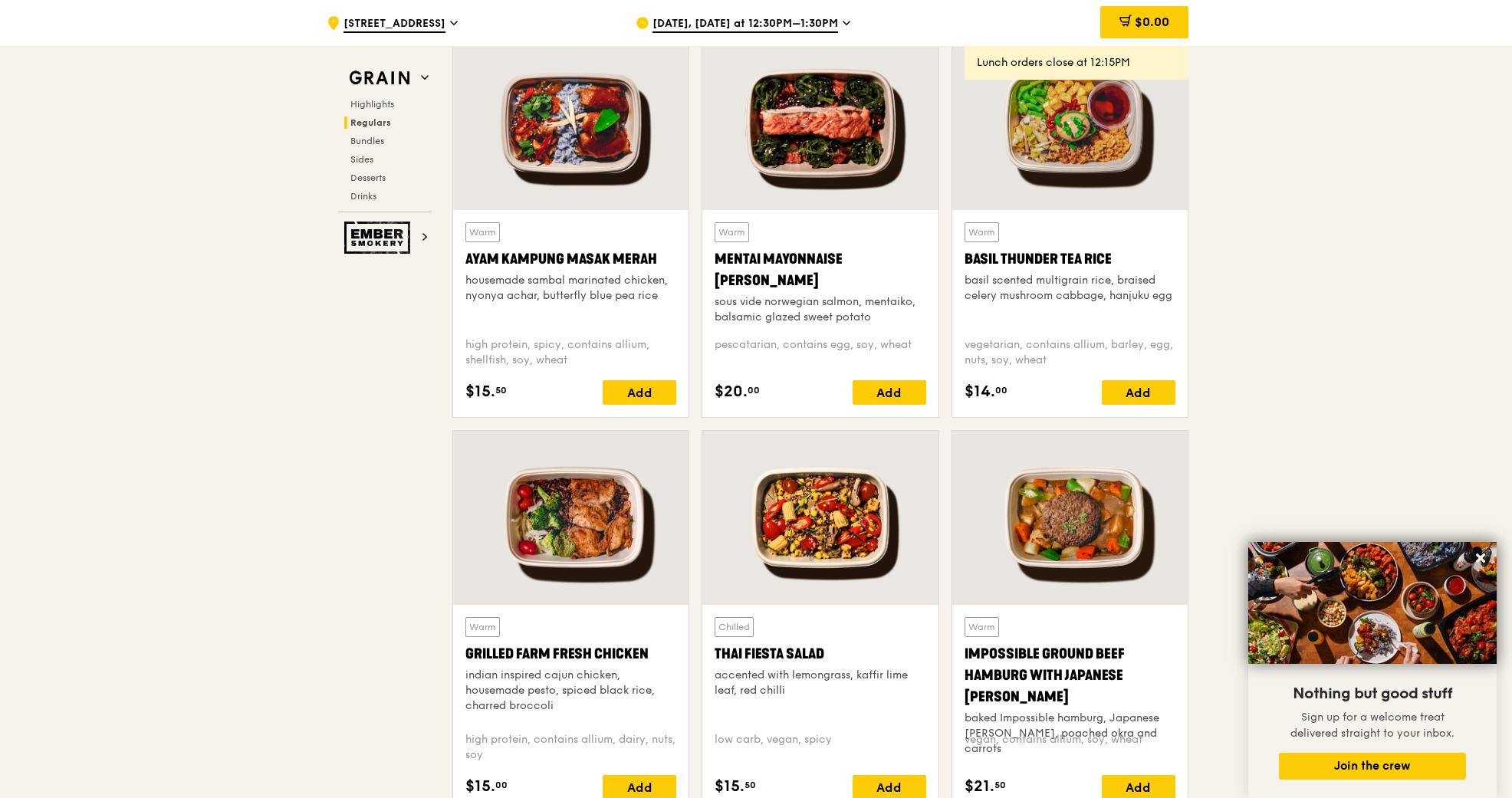
click at [1070, 520] on div at bounding box center [1070, 517] width 235 height 174
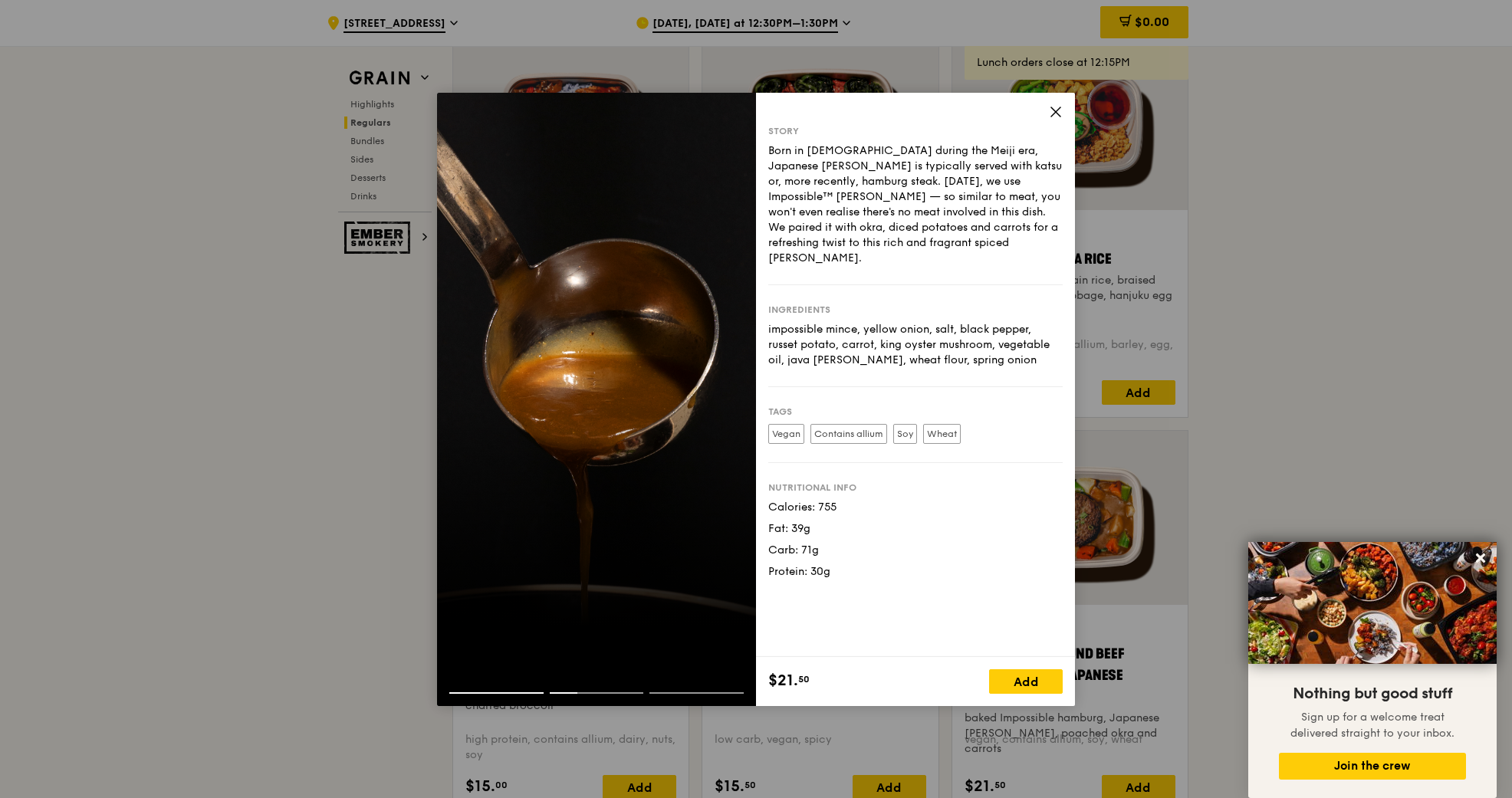
drag, startPoint x: 1400, startPoint y: 413, endPoint x: 1361, endPoint y: 416, distance: 39.1
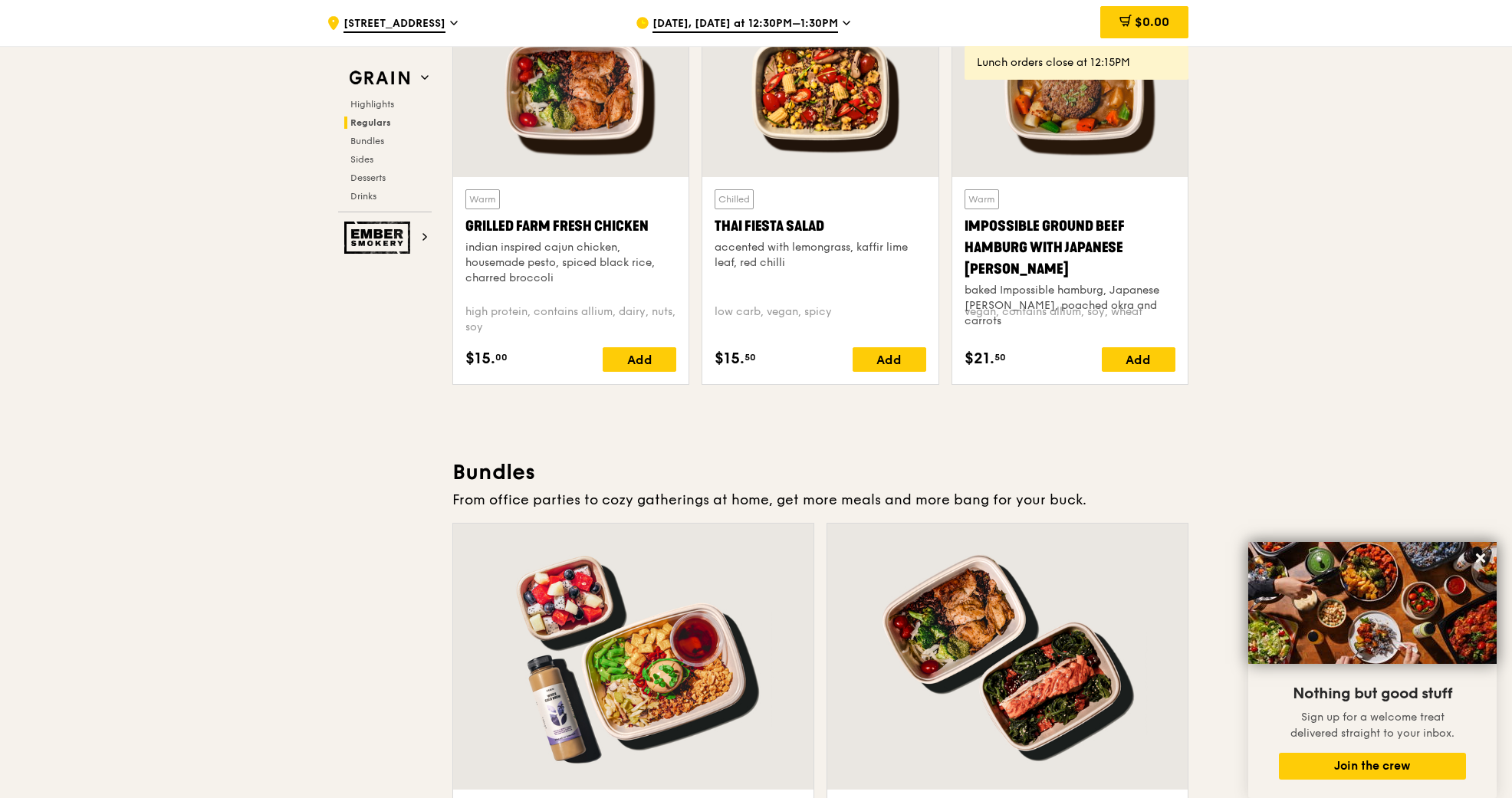
scroll to position [1839, 0]
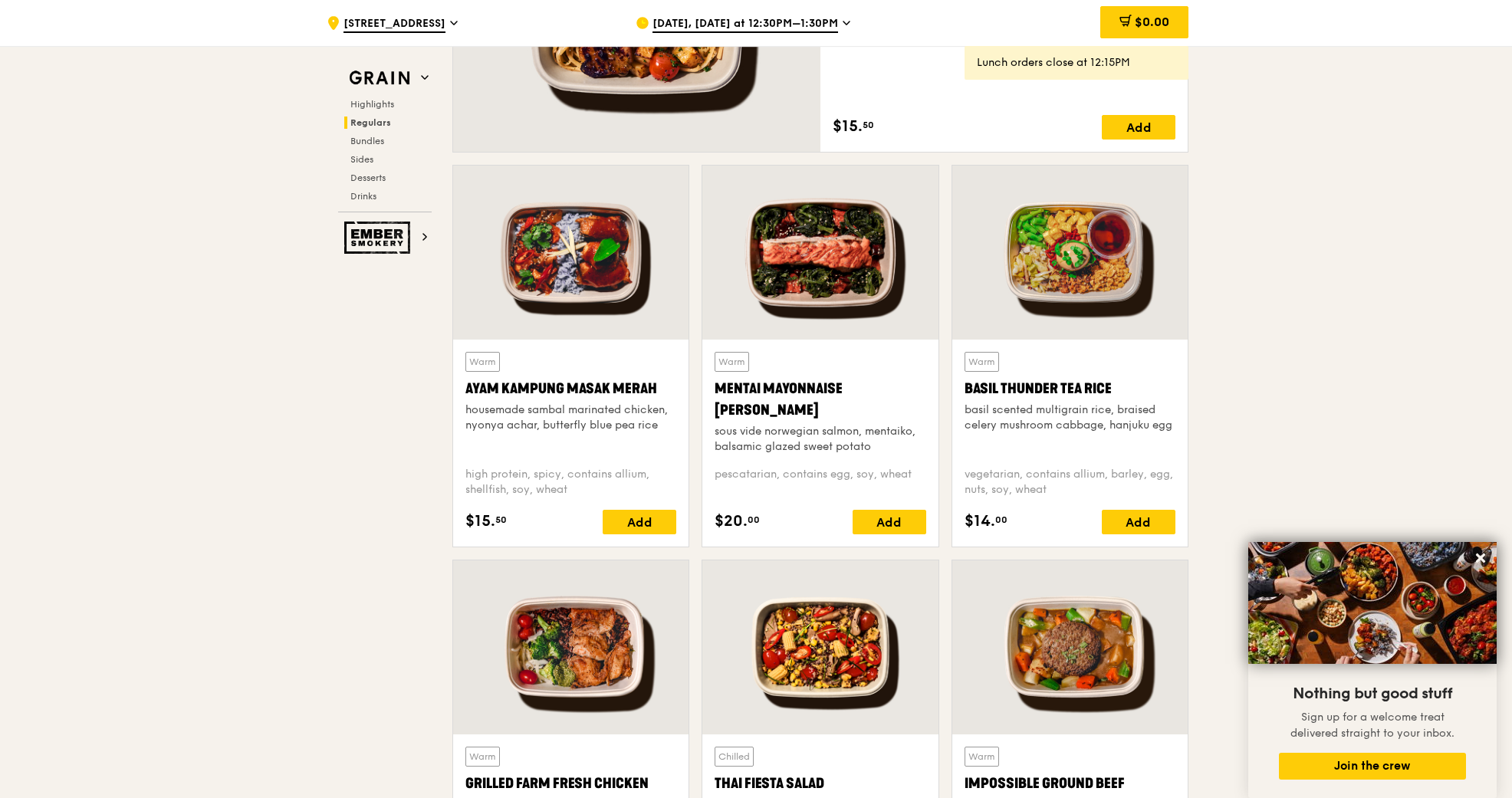
scroll to position [1279, 0]
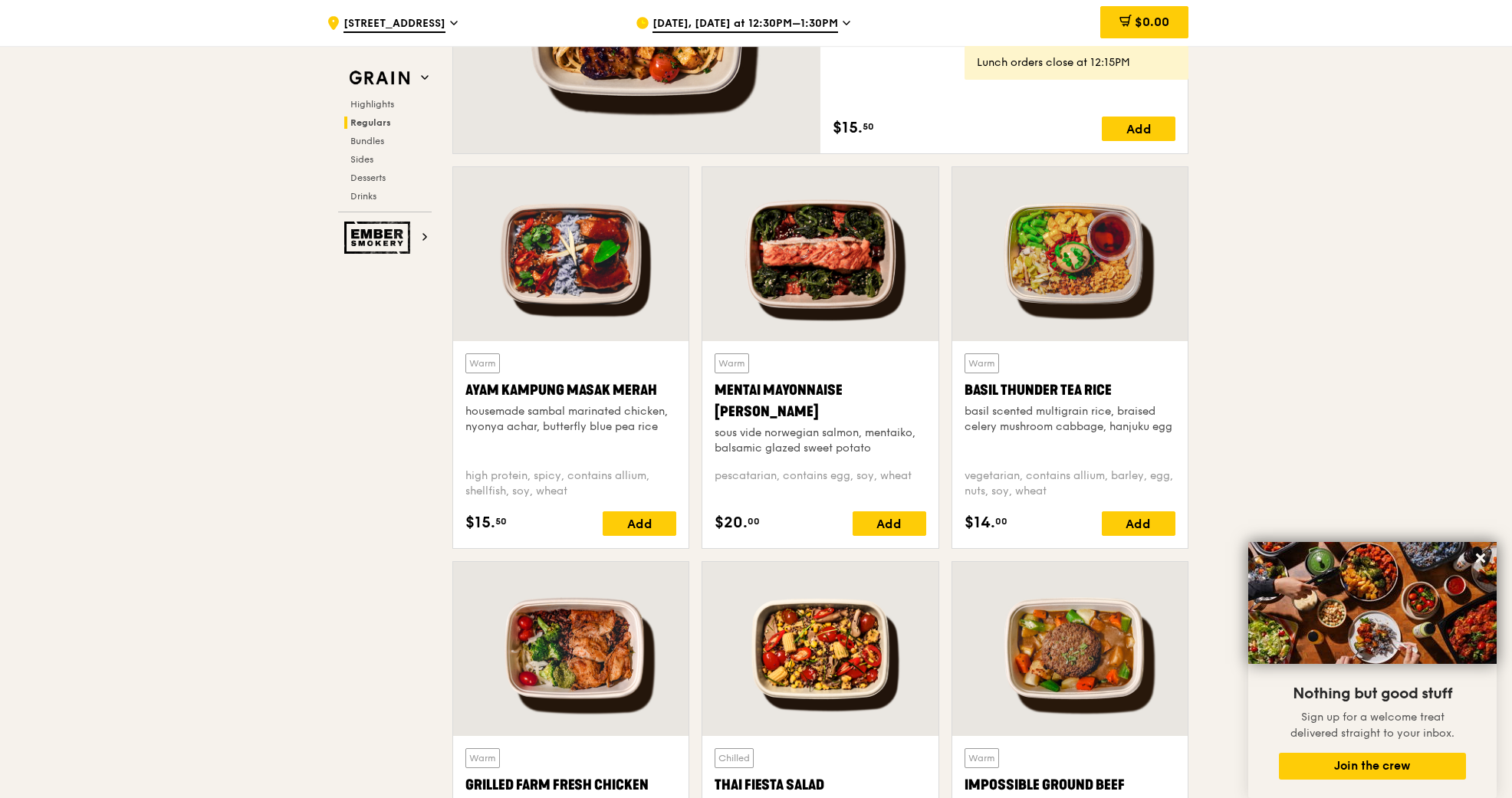
click at [1035, 393] on div "Basil Thunder Tea Rice" at bounding box center [1069, 390] width 211 height 21
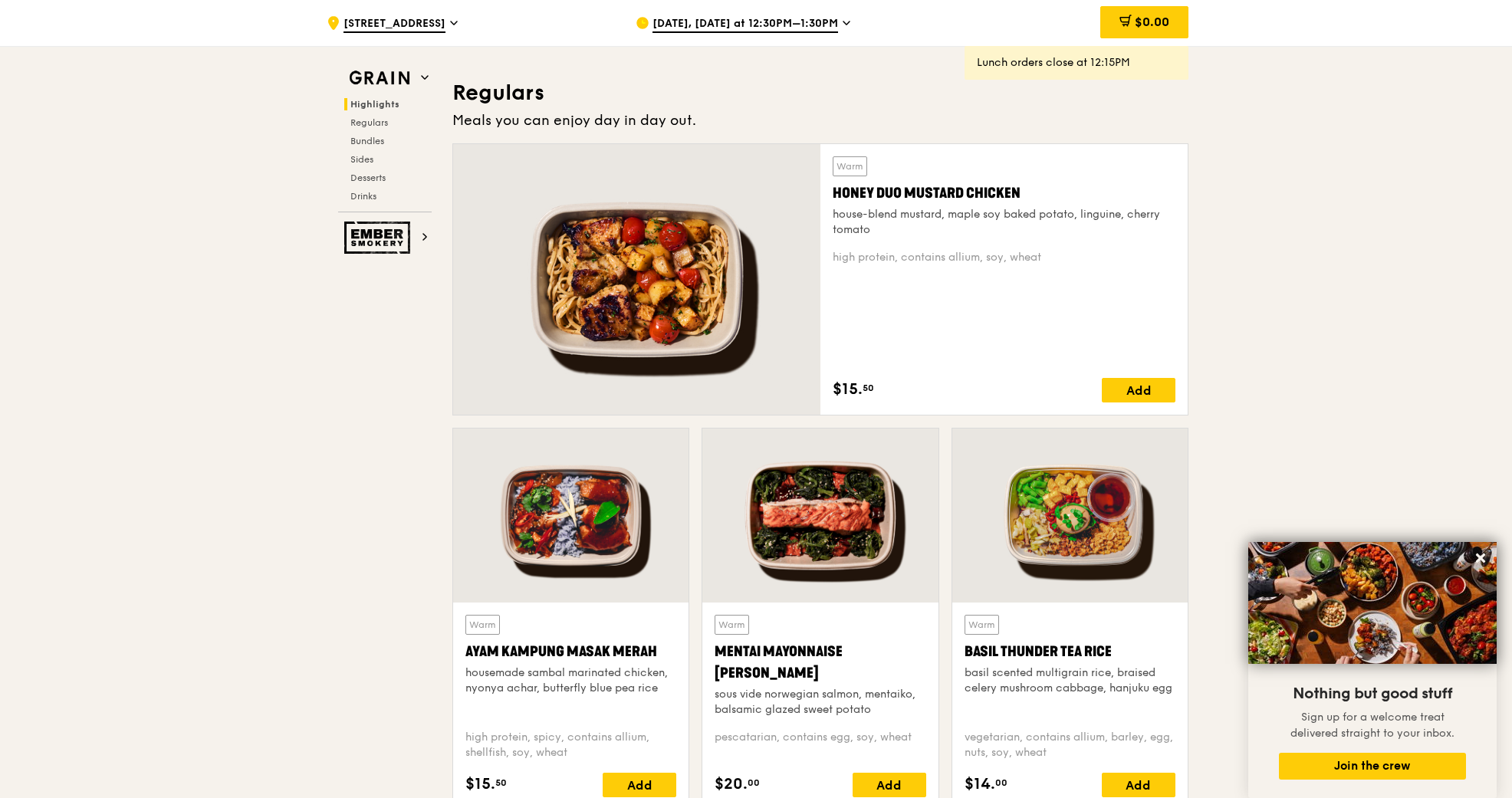
scroll to position [1009, 0]
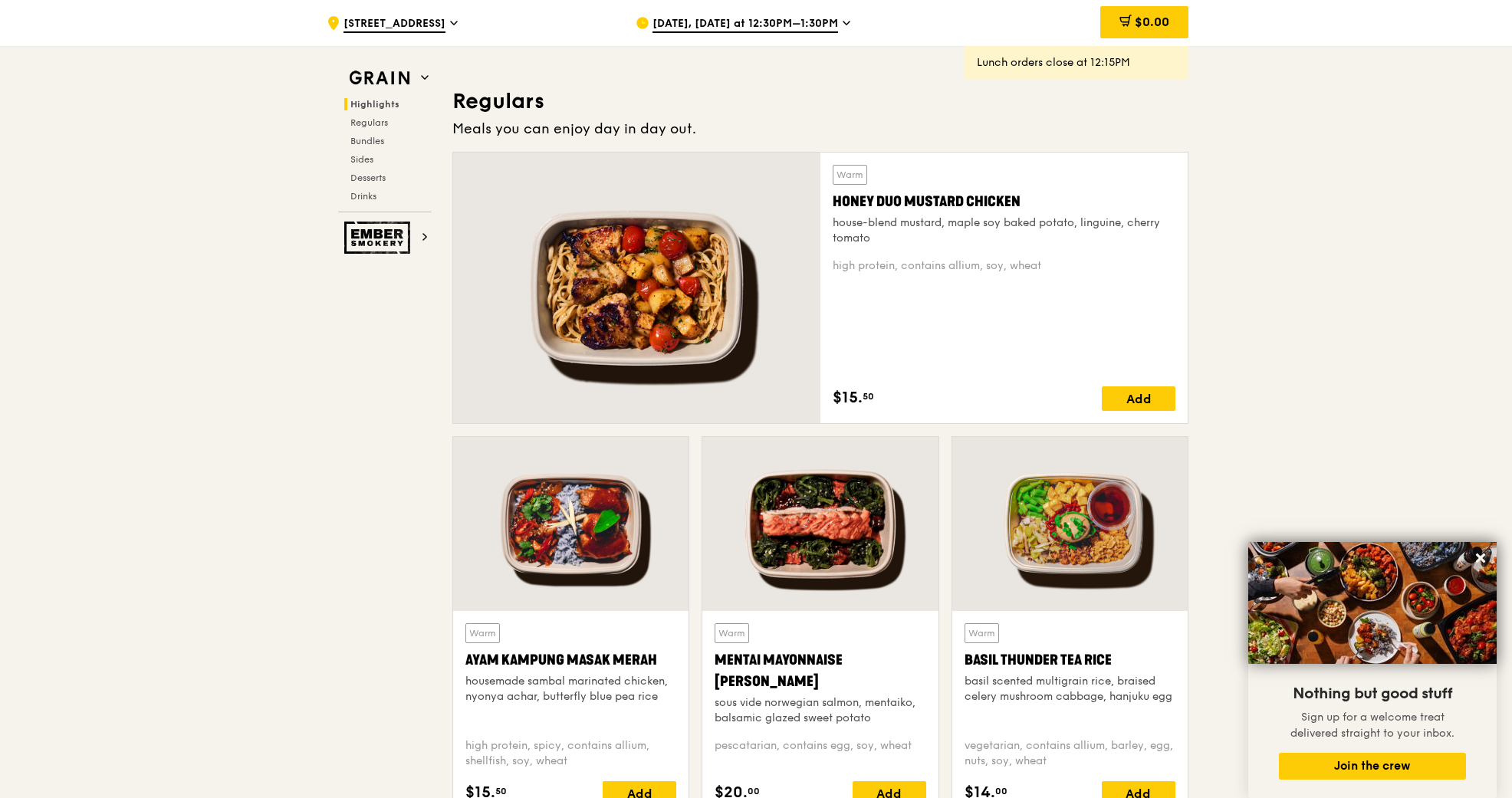
click at [933, 245] on div "house-blend mustard, maple soy baked potato, linguine, cherry tomato" at bounding box center [1004, 230] width 343 height 31
